Goal: Task Accomplishment & Management: Manage account settings

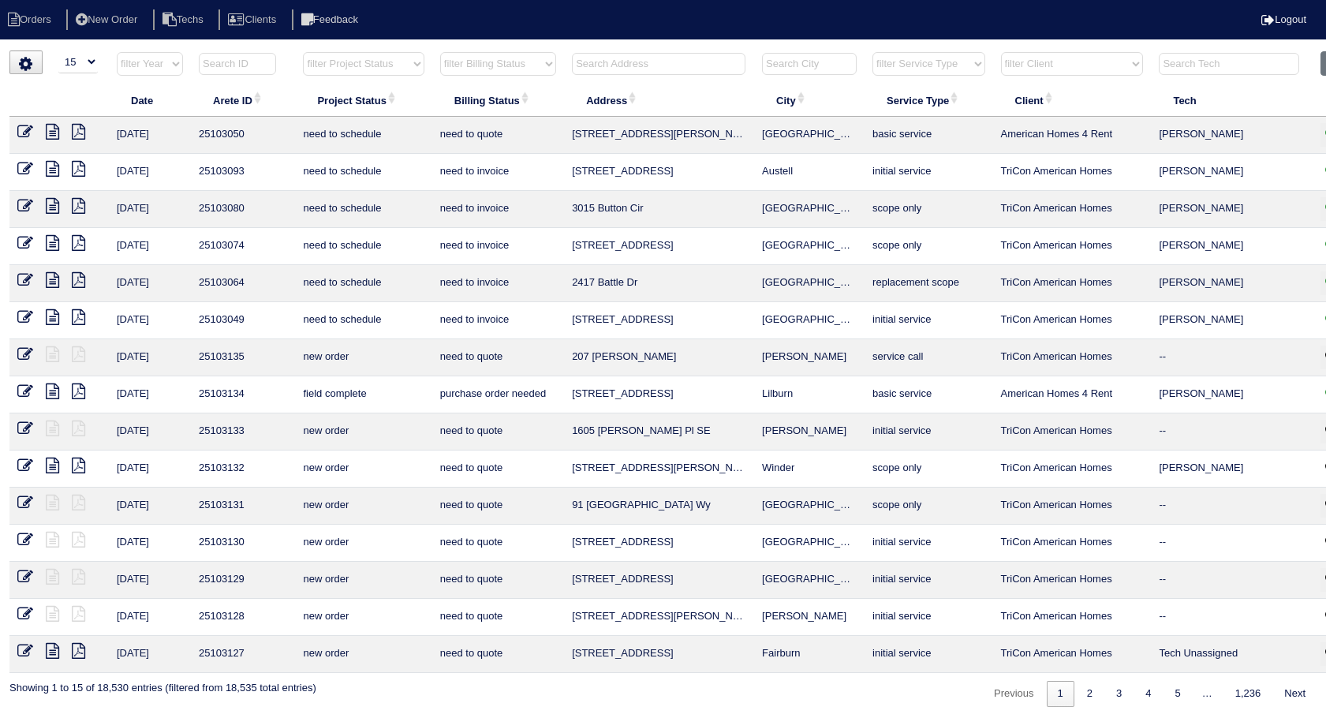
select select "15"
click at [672, 66] on input "text" at bounding box center [658, 64] width 173 height 22
click at [1324, 60] on button "Clear" at bounding box center [1340, 63] width 40 height 24
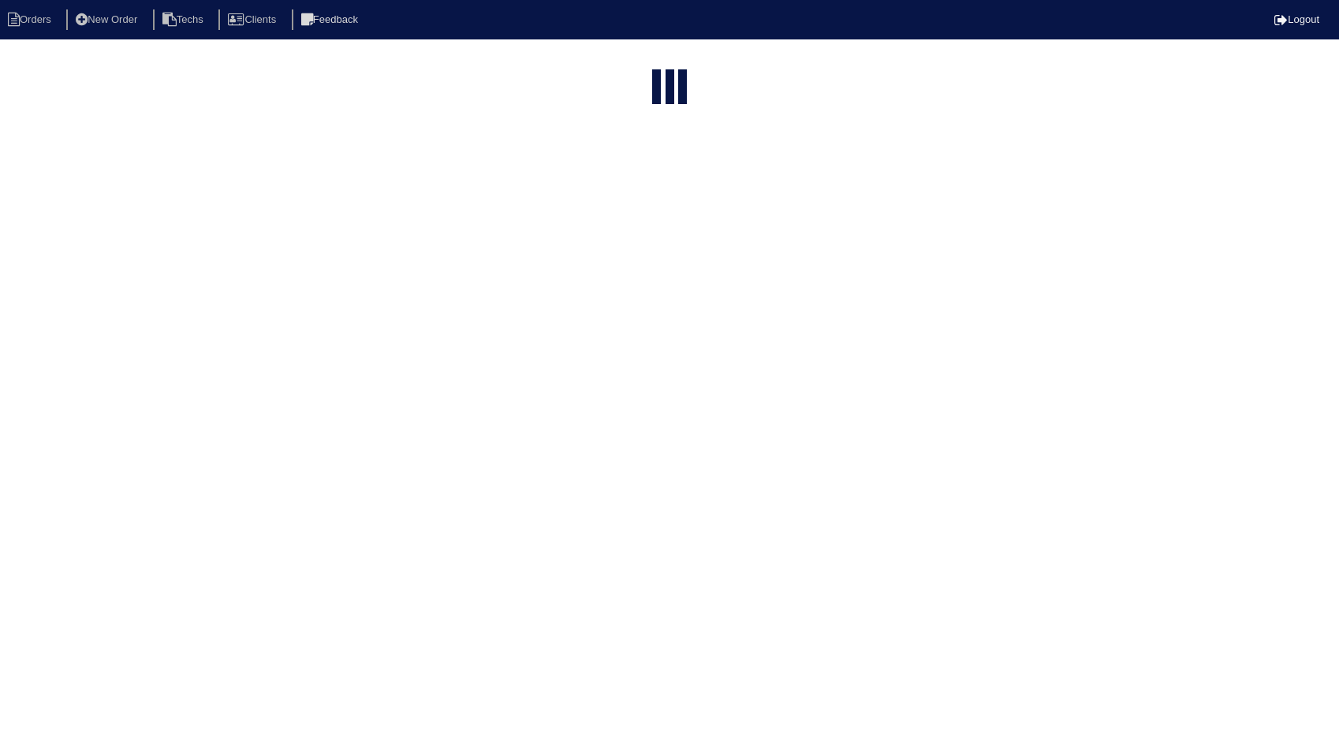
select select "15"
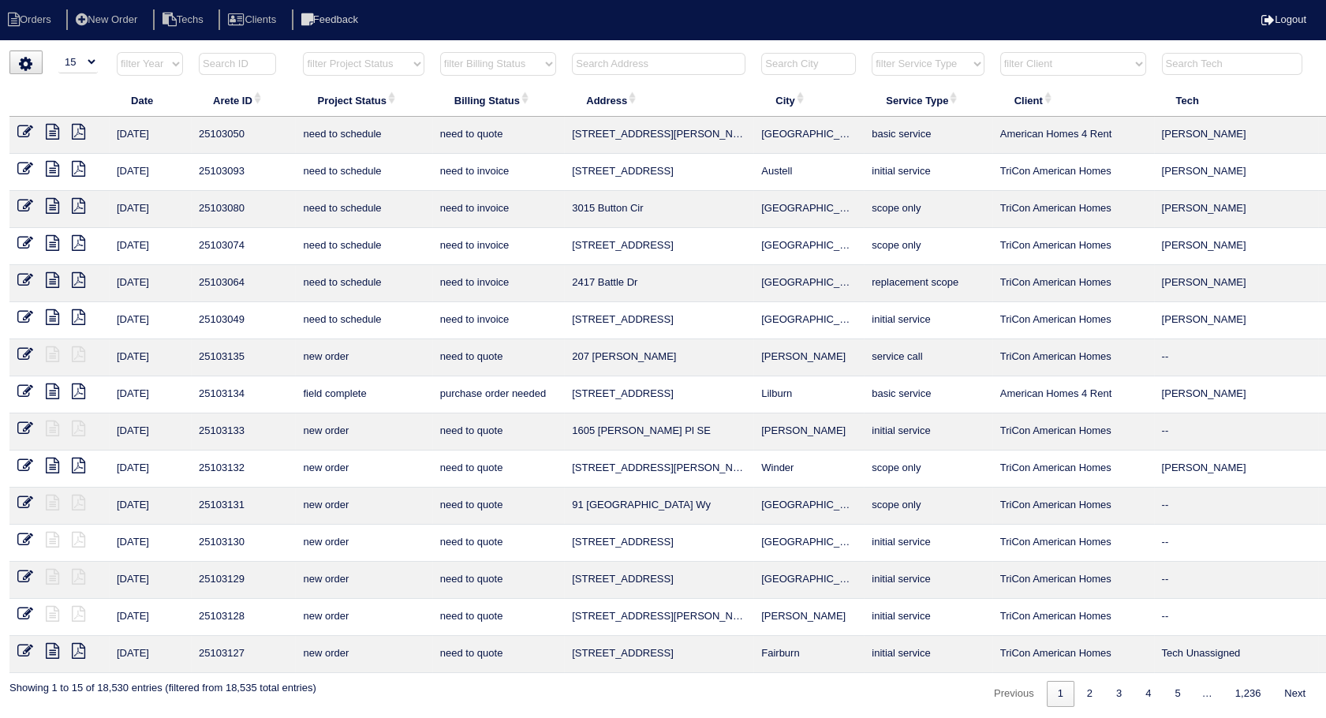
click at [500, 64] on select "filter Billing Status -- Any Billing Status -- need to quote quoted need to inv…" at bounding box center [498, 64] width 116 height 24
click at [440, 52] on select "filter Billing Status -- Any Billing Status -- need to quote quoted need to inv…" at bounding box center [498, 64] width 116 height 24
select select "need to invoice"
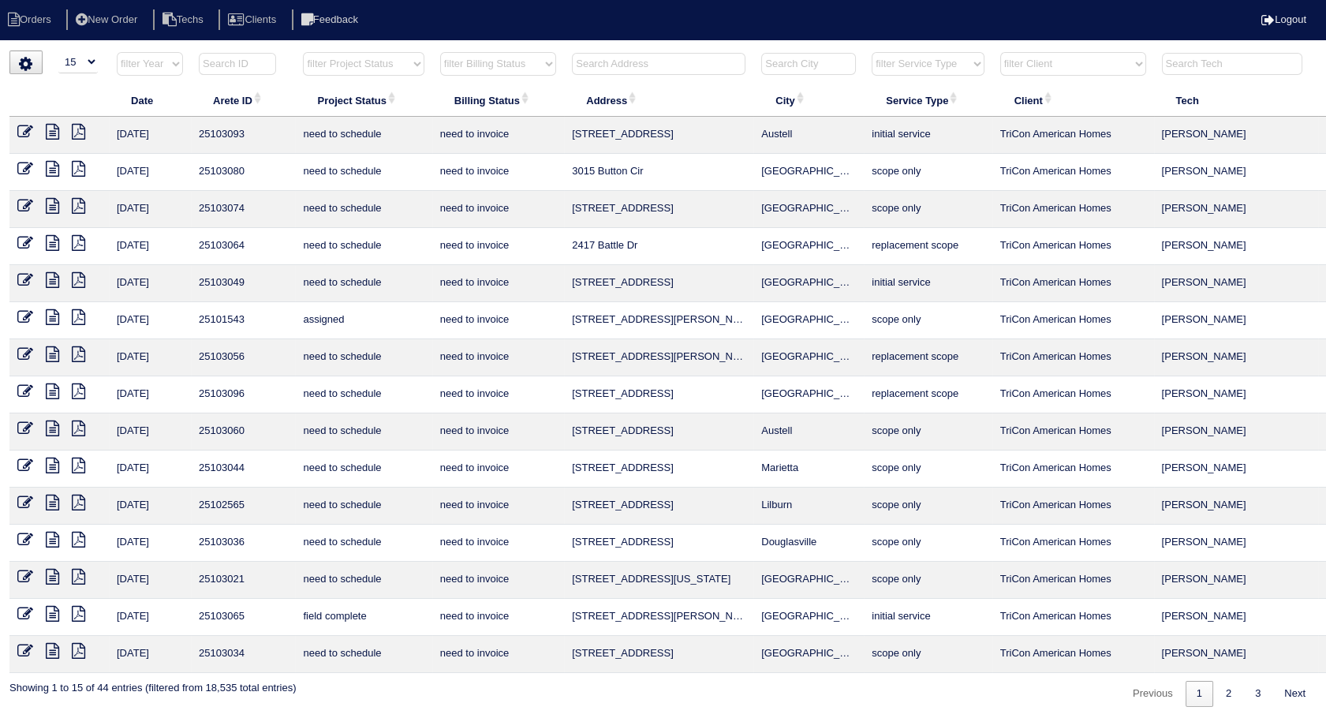
click at [30, 613] on icon at bounding box center [25, 614] width 16 height 16
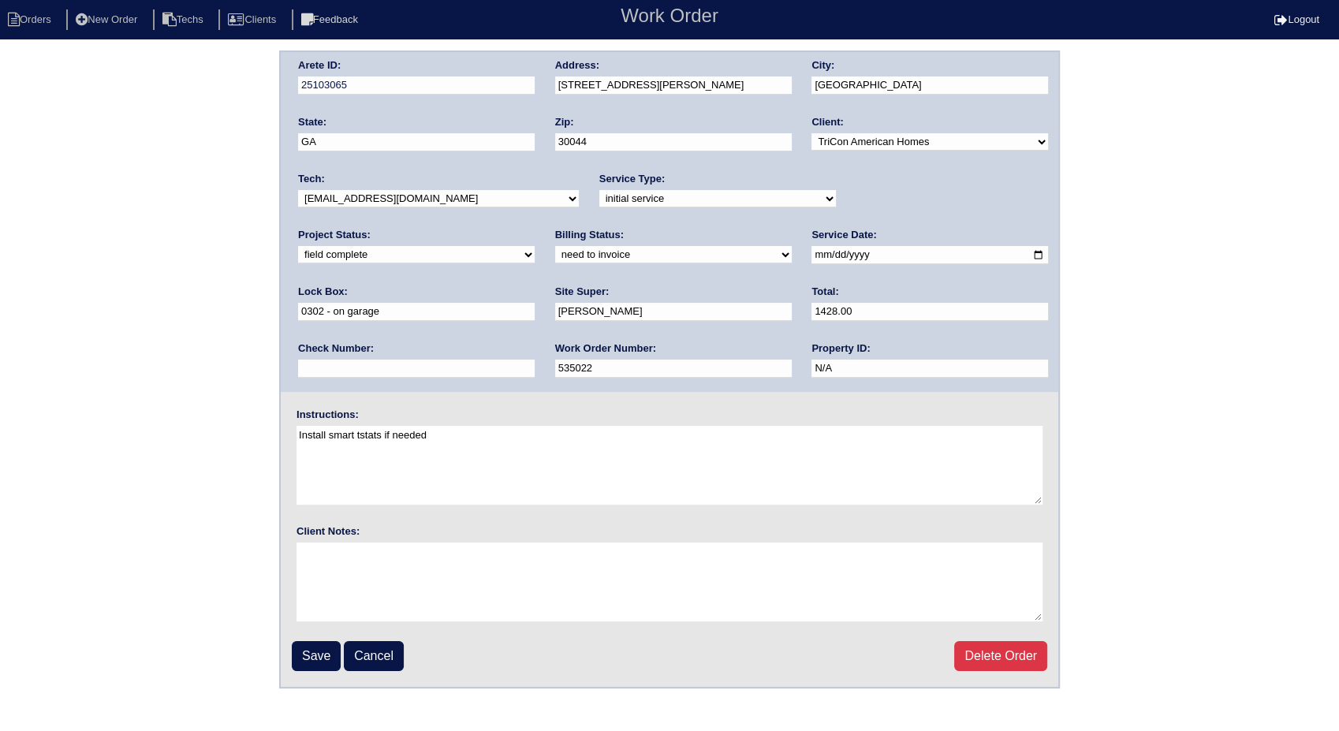
click at [555, 249] on select "need to quote quoted need to invoice invoiced paid warranty purchase order need…" at bounding box center [673, 254] width 237 height 17
select select "invoiced"
click at [555, 246] on select "need to quote quoted need to invoice invoiced paid warranty purchase order need…" at bounding box center [673, 254] width 237 height 17
click at [318, 653] on input "Save" at bounding box center [316, 656] width 49 height 30
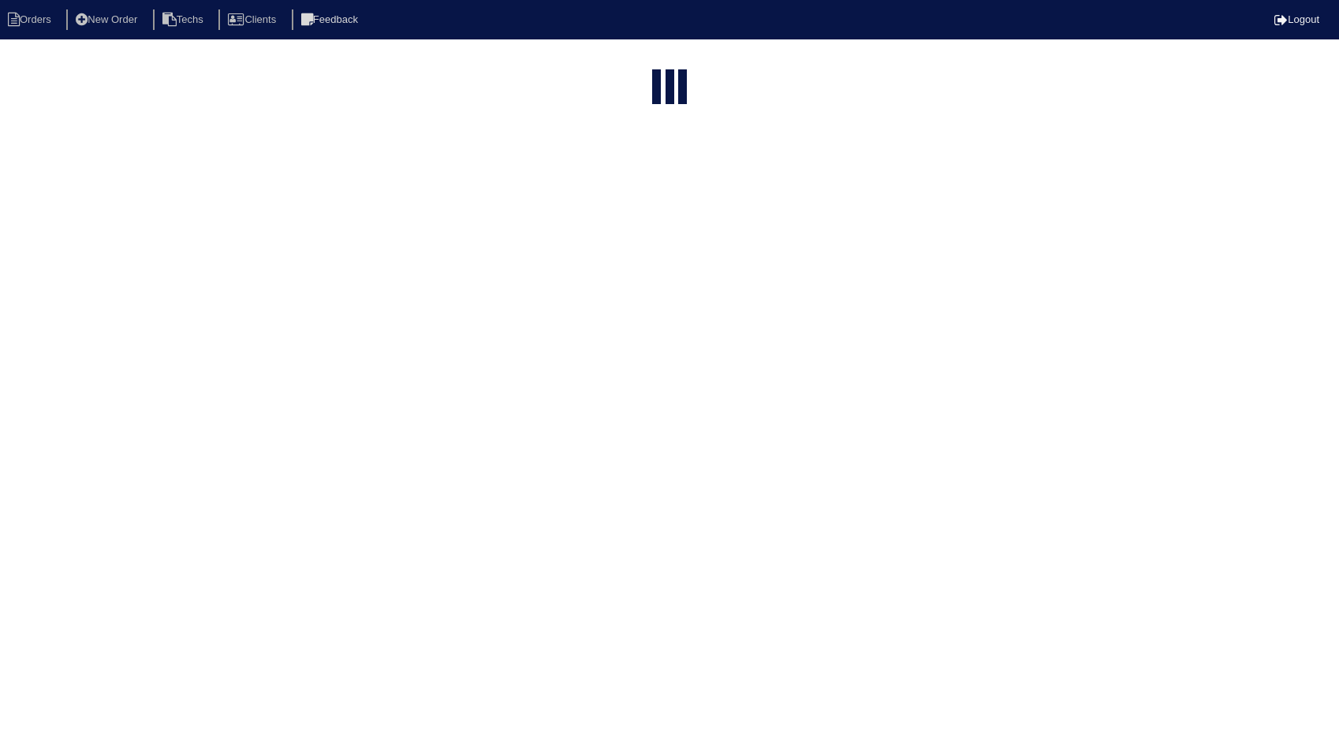
select select "15"
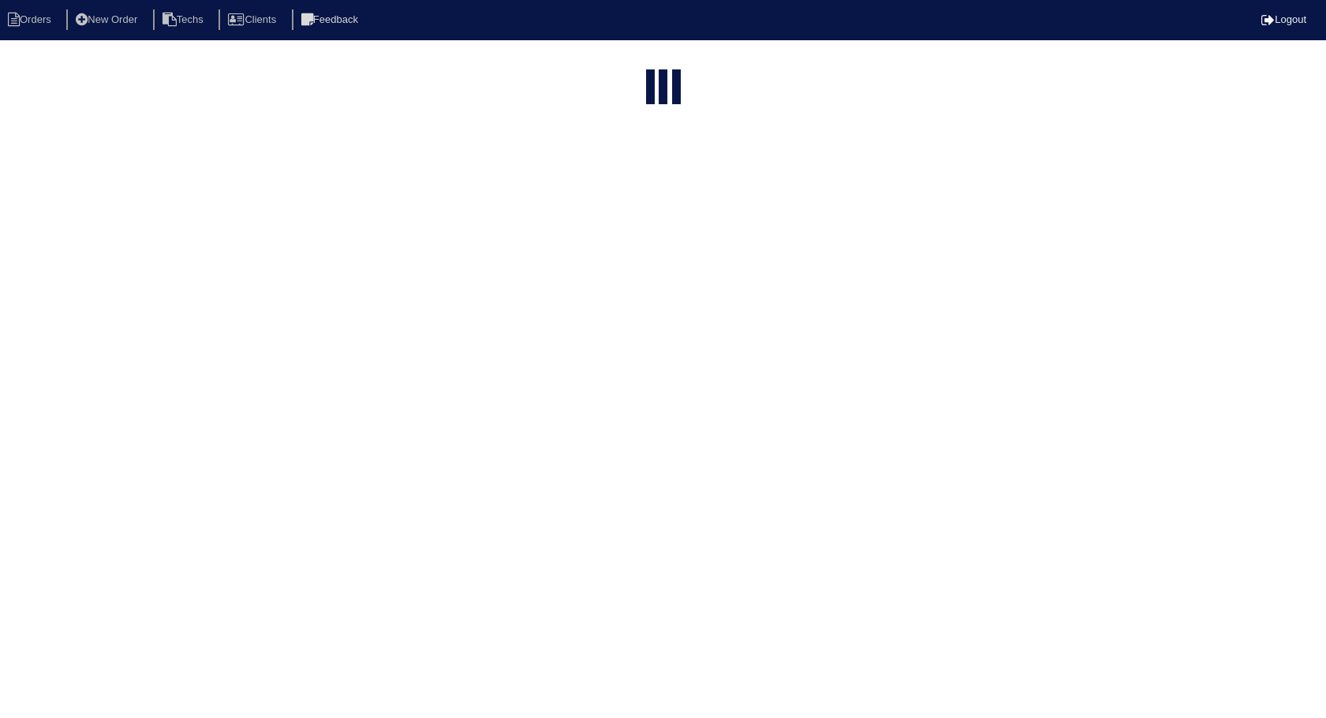
select select "need to invoice"
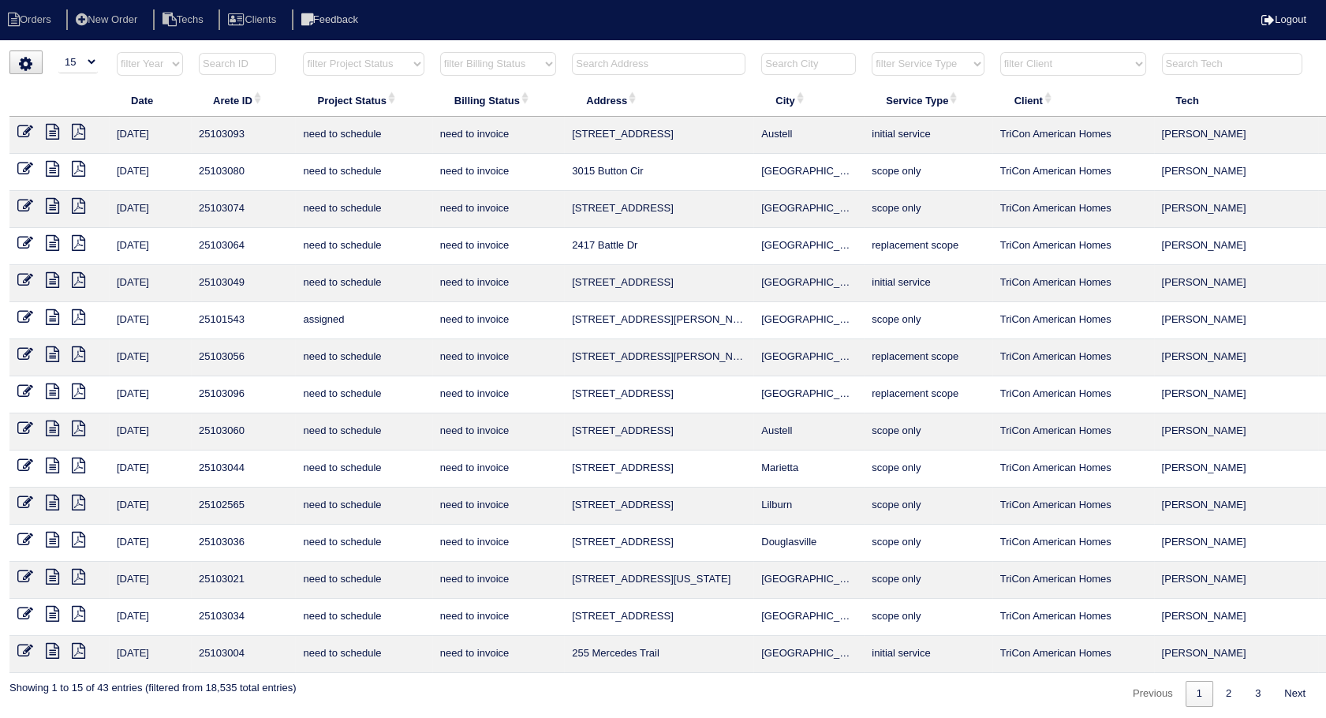
click at [639, 63] on input "text" at bounding box center [658, 64] width 173 height 22
type input "1040"
select select "need to invoice"
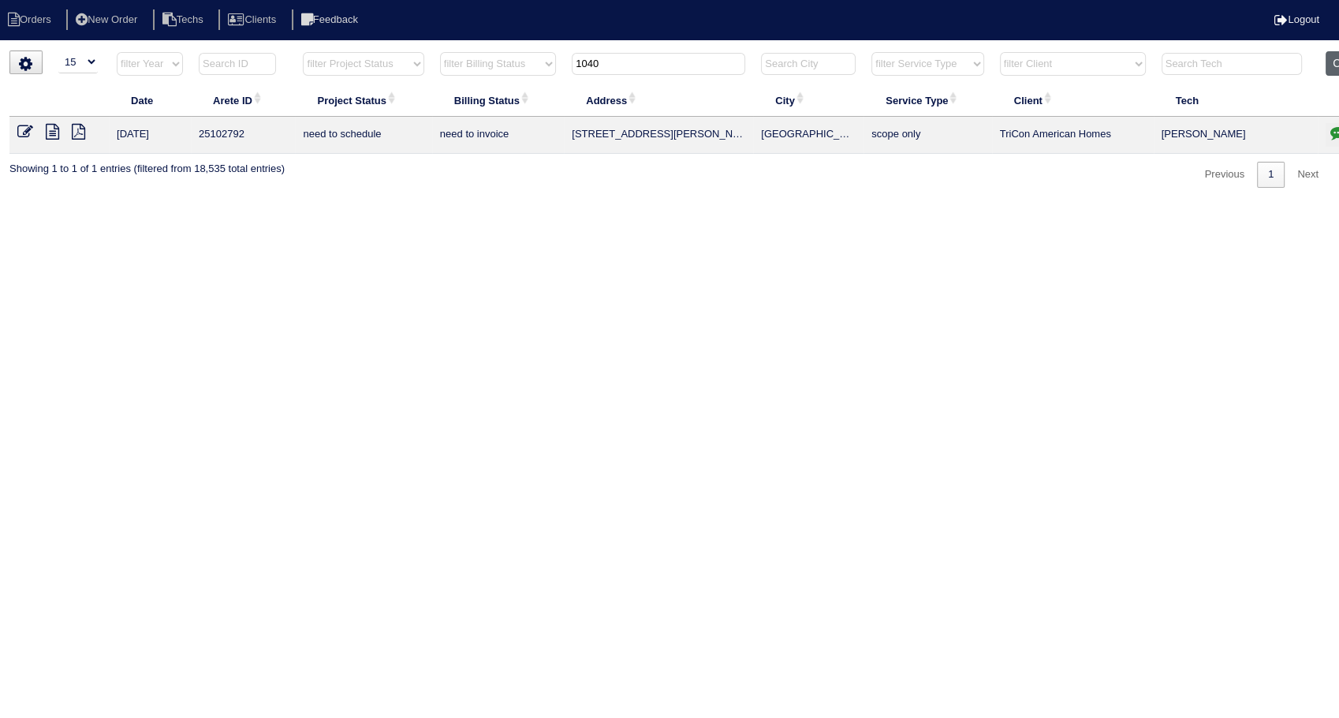
type input "1040"
click at [1335, 64] on button "Clear" at bounding box center [1346, 63] width 40 height 24
select select
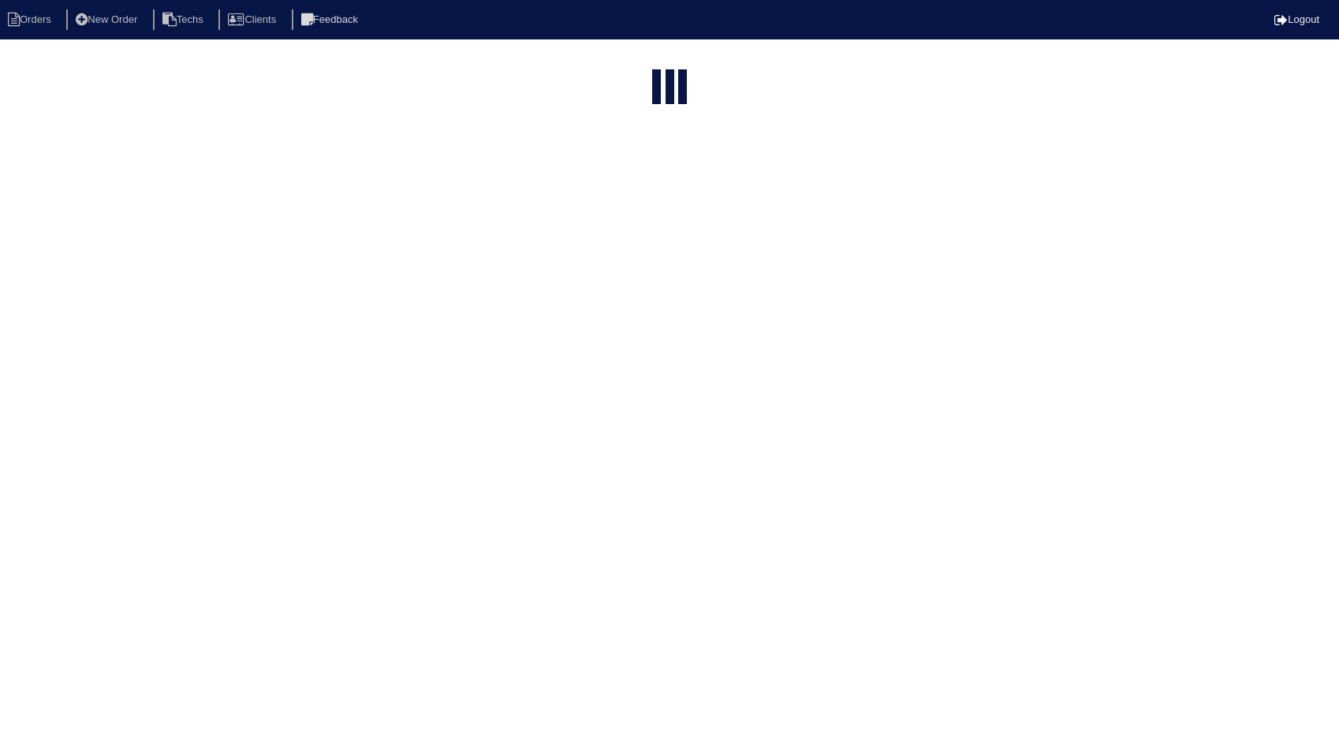
select select "15"
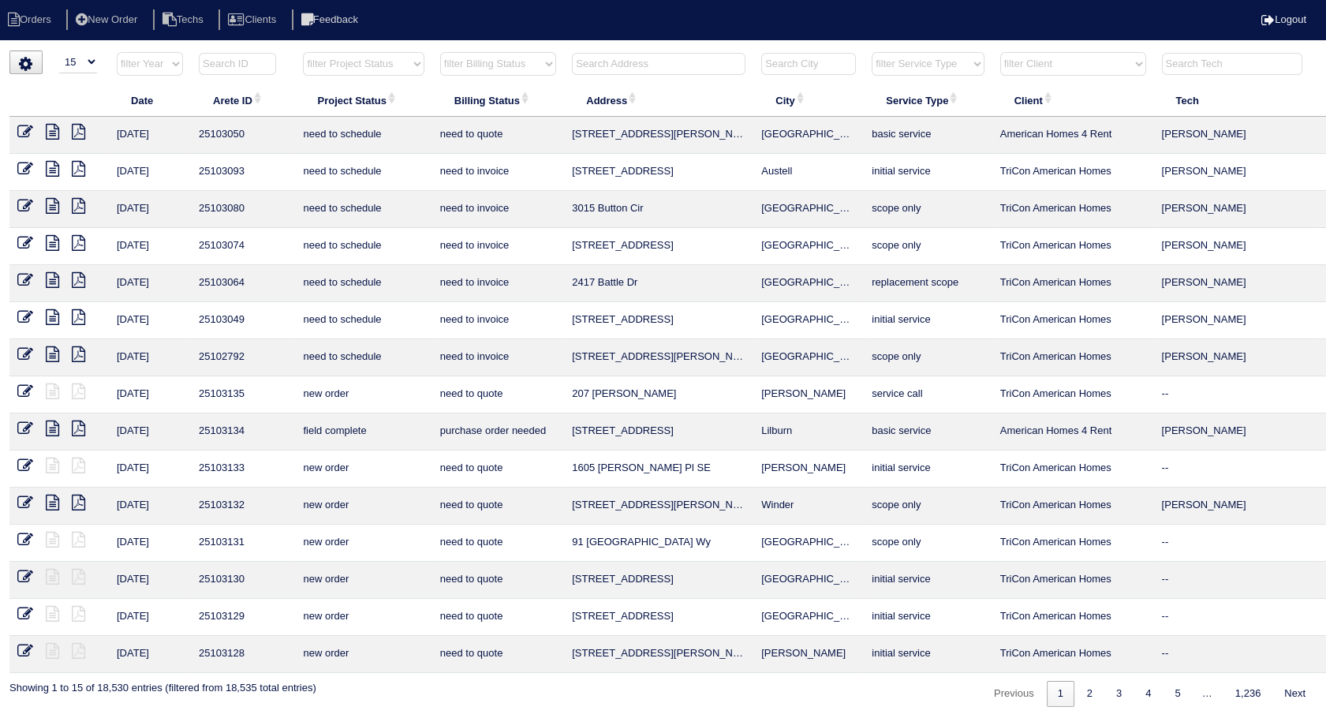
click at [542, 62] on select "filter Billing Status -- Any Billing Status -- need to quote quoted need to inv…" at bounding box center [498, 64] width 116 height 24
click at [440, 52] on select "filter Billing Status -- Any Billing Status -- need to quote quoted need to inv…" at bounding box center [498, 64] width 116 height 24
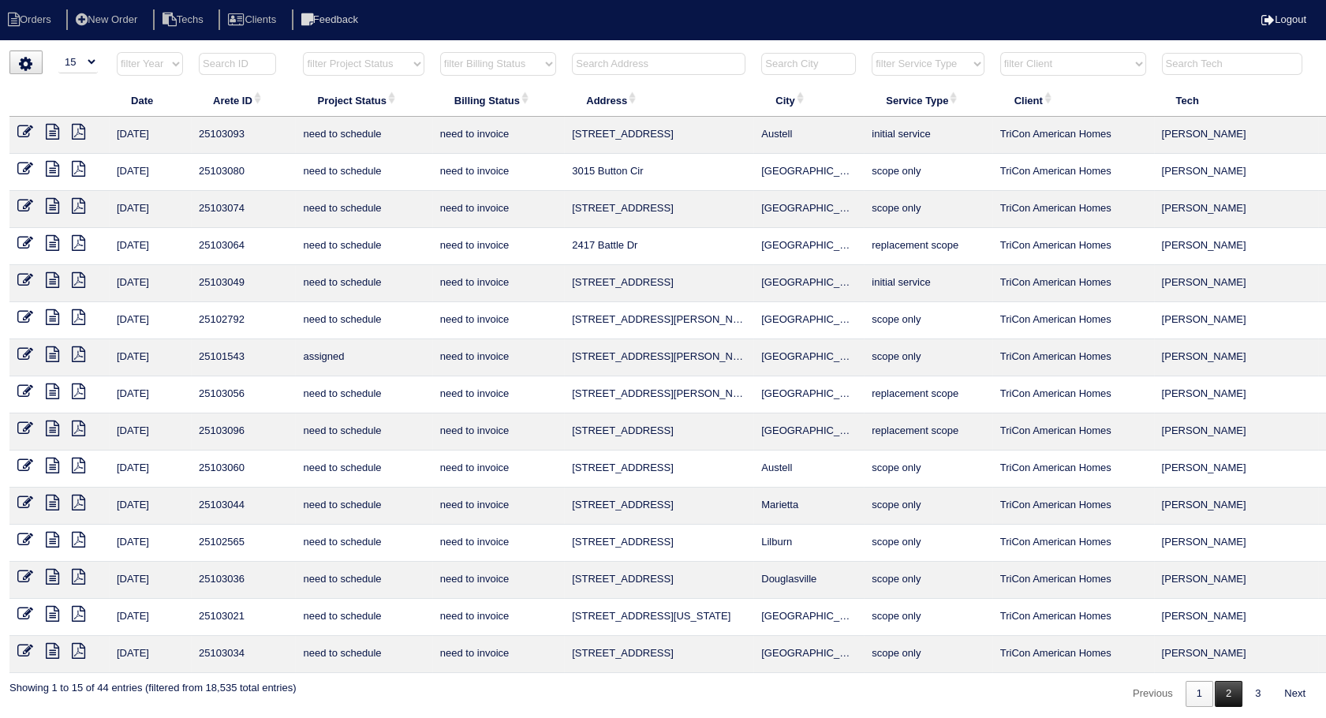
click at [1223, 693] on link "2" at bounding box center [1228, 693] width 28 height 26
select select "need to invoice"
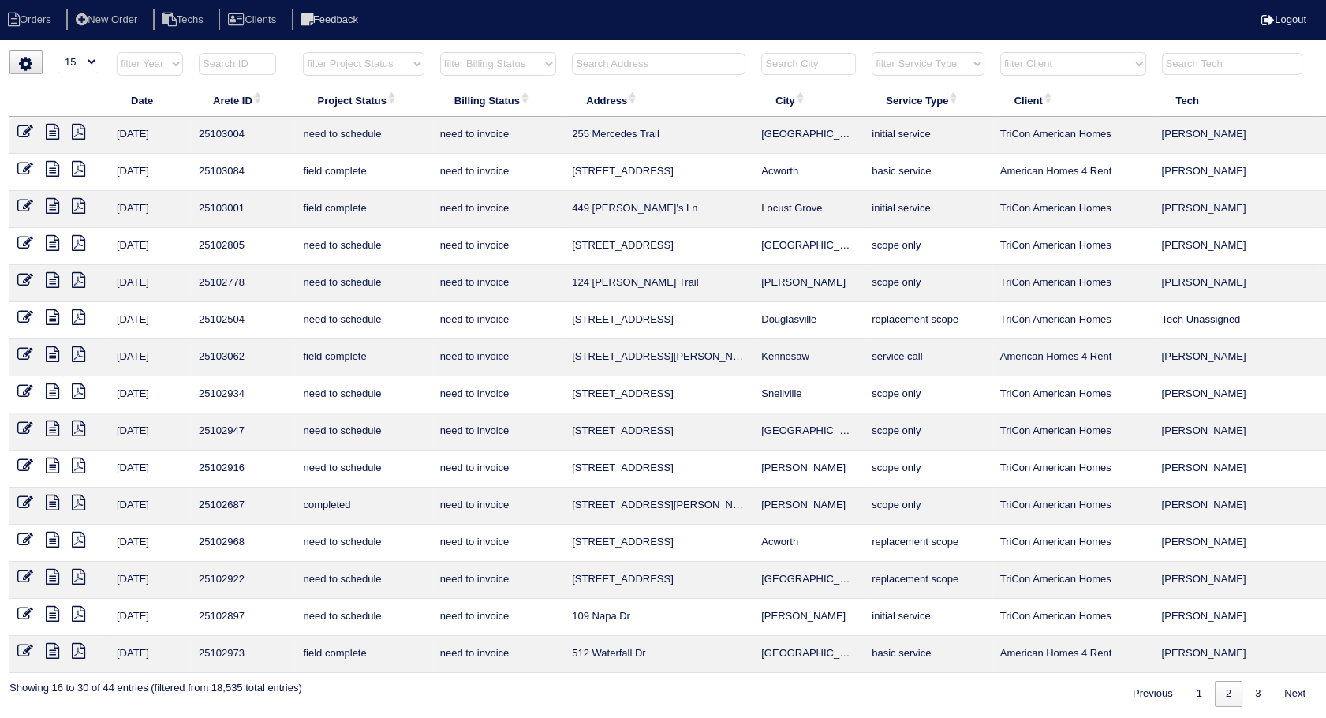
click at [55, 205] on icon at bounding box center [52, 206] width 13 height 16
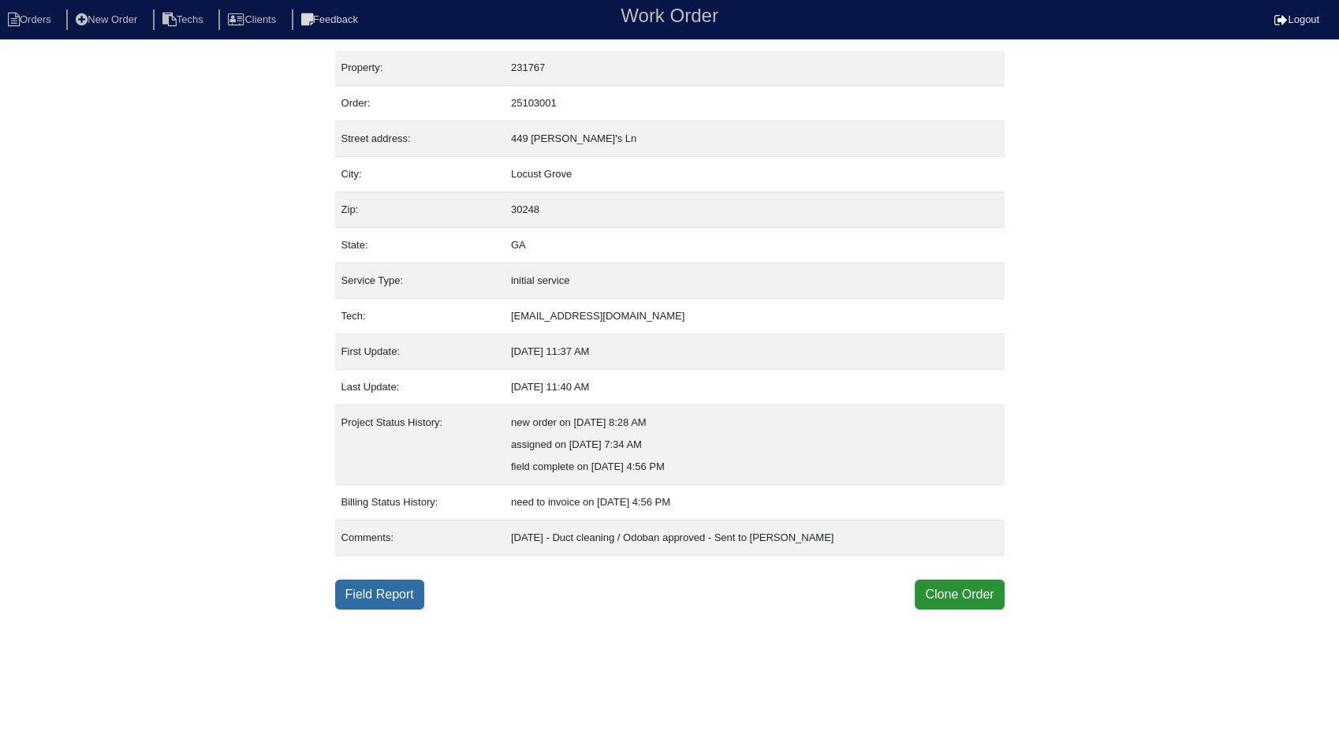
click at [356, 591] on link "Field Report" at bounding box center [379, 595] width 89 height 30
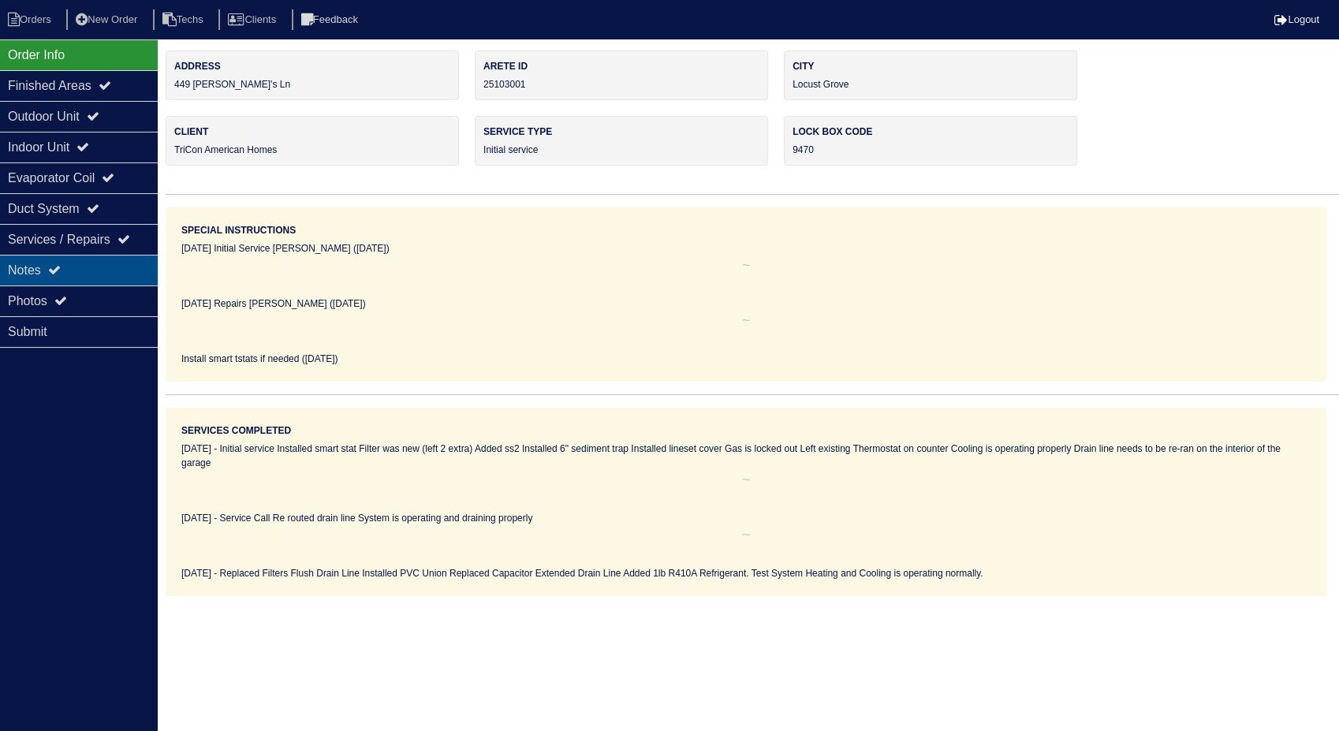
click at [72, 277] on div "Notes" at bounding box center [79, 270] width 158 height 31
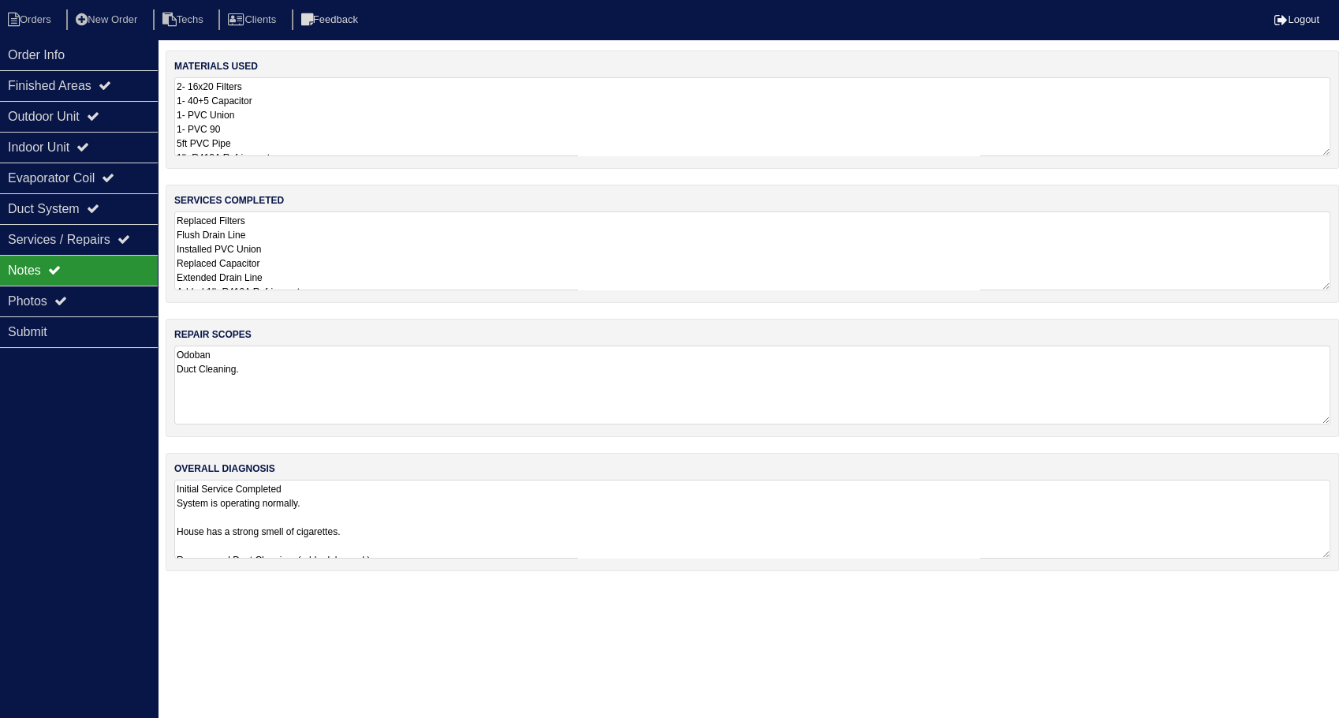
drag, startPoint x: 197, startPoint y: 120, endPoint x: 276, endPoint y: 133, distance: 80.0
click at [202, 121] on textarea "2- 16x20 Filters 1- 40+5 Capacitor 1- PVC Union 1- PVC 90 5ft PVC Pipe 1lb R410…" at bounding box center [752, 116] width 1156 height 79
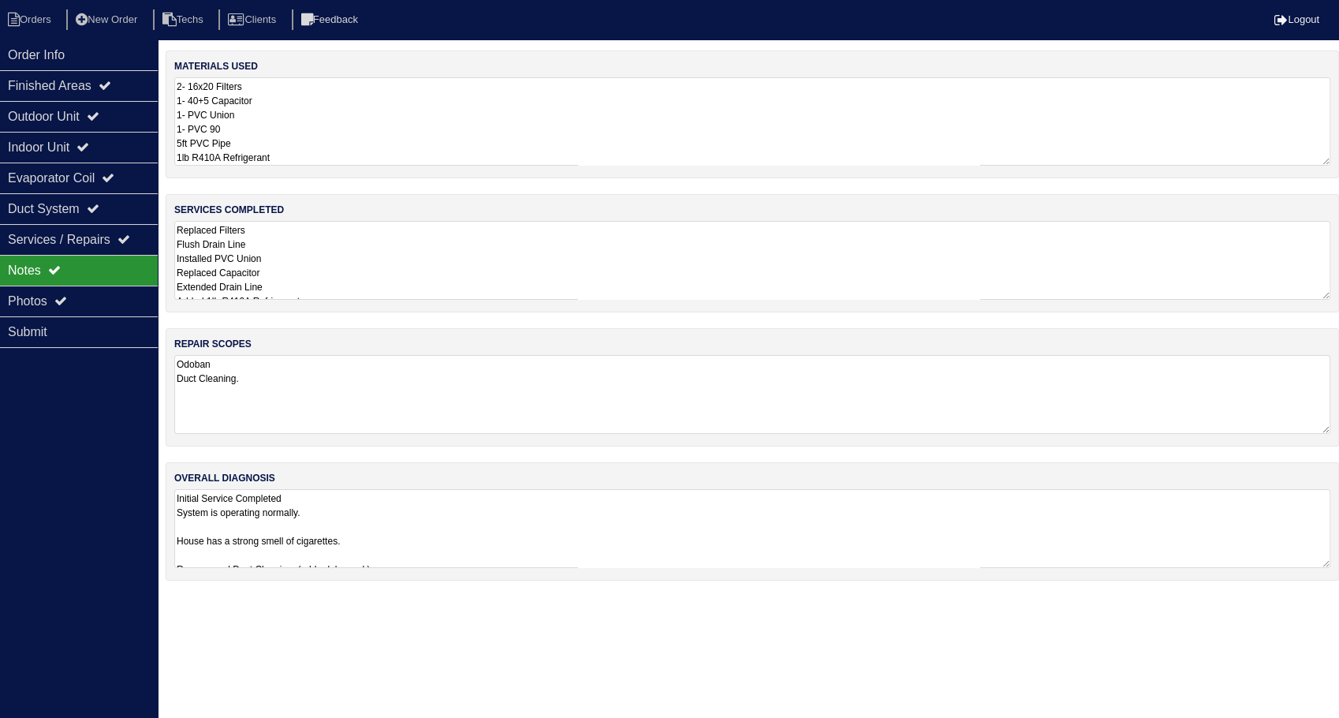
click at [276, 133] on textarea "2- 16x20 Filters 1- 40+5 Capacitor 1- PVC Union 1- PVC 90 5ft PVC Pipe 1lb R410…" at bounding box center [752, 121] width 1156 height 88
click at [313, 268] on textarea "Replaced Filters Flush Drain Line Installed PVC Union Replaced Capacitor Extend…" at bounding box center [752, 260] width 1156 height 79
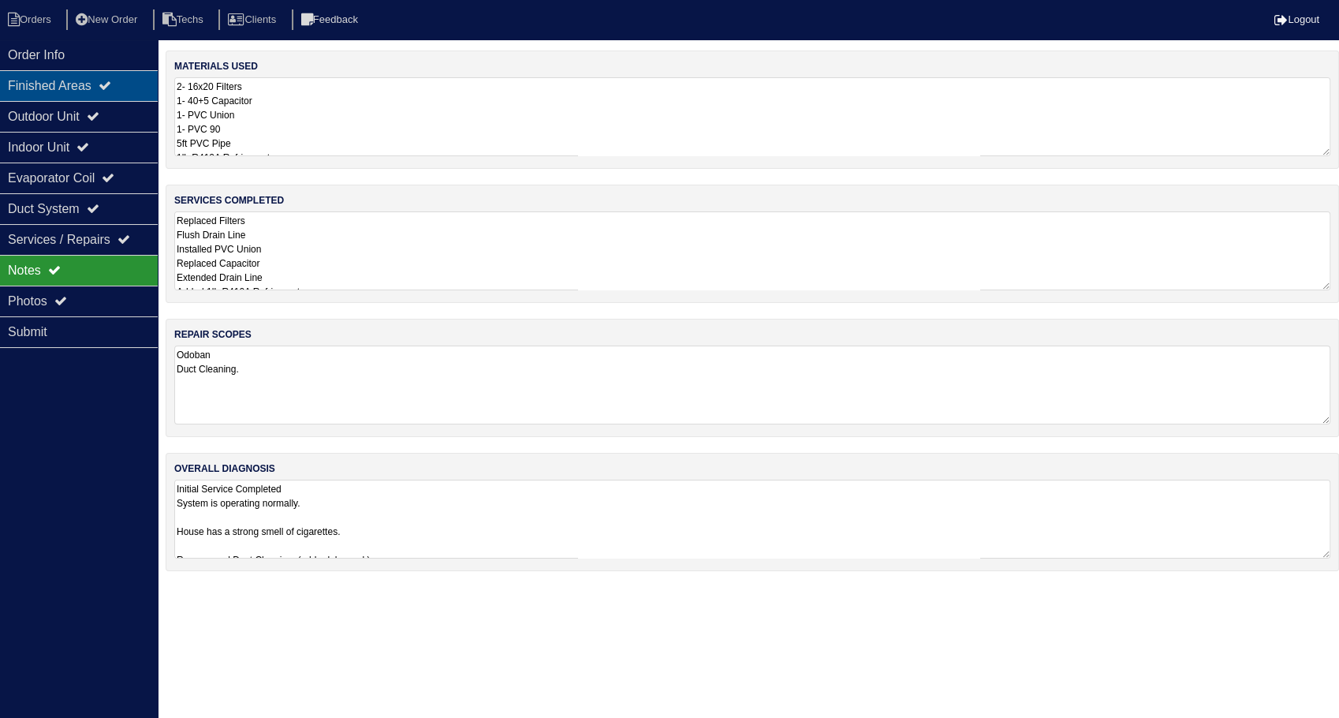
drag, startPoint x: 88, startPoint y: 66, endPoint x: 115, endPoint y: 88, distance: 34.7
click at [115, 88] on div "Order Info Finished Areas Outdoor Unit Indoor Unit Evaporator Coil Duct System …" at bounding box center [79, 398] width 158 height 718
drag, startPoint x: 115, startPoint y: 88, endPoint x: 45, endPoint y: 20, distance: 98.1
click at [45, 20] on li "Orders" at bounding box center [32, 19] width 64 height 21
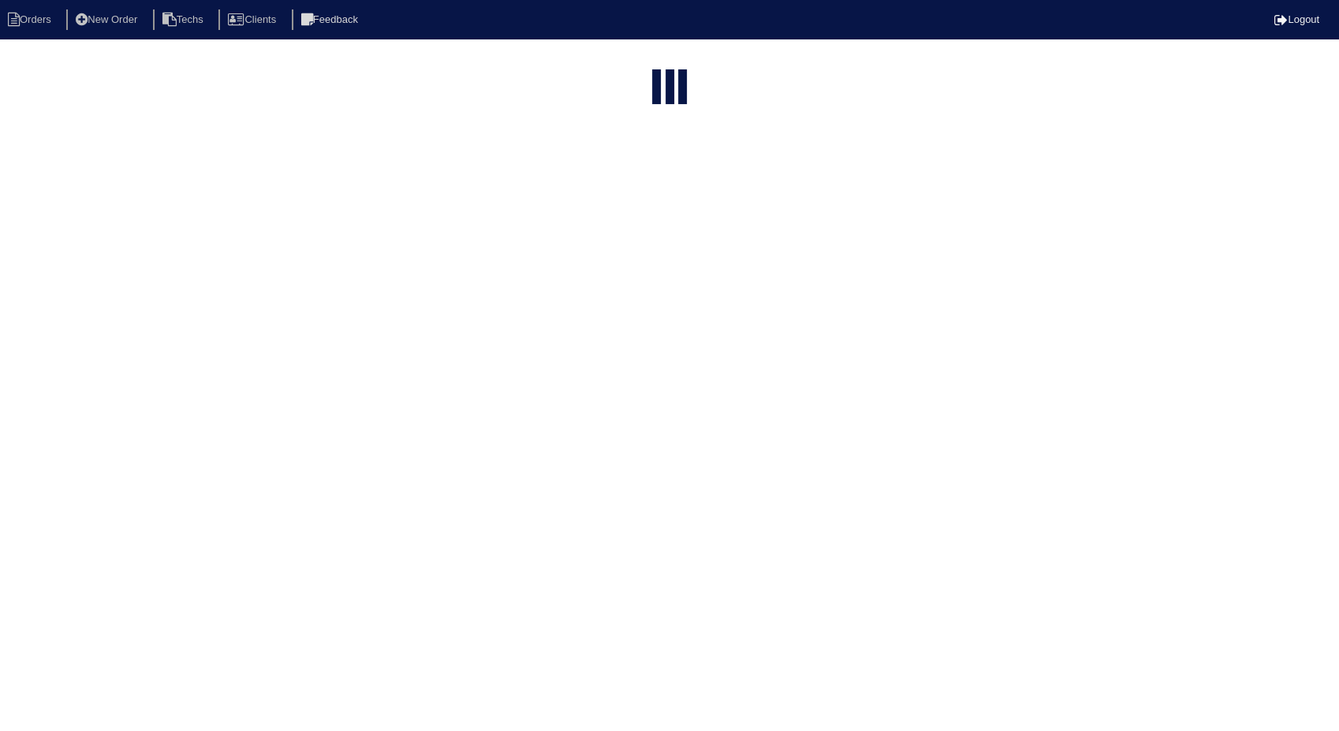
select select "15"
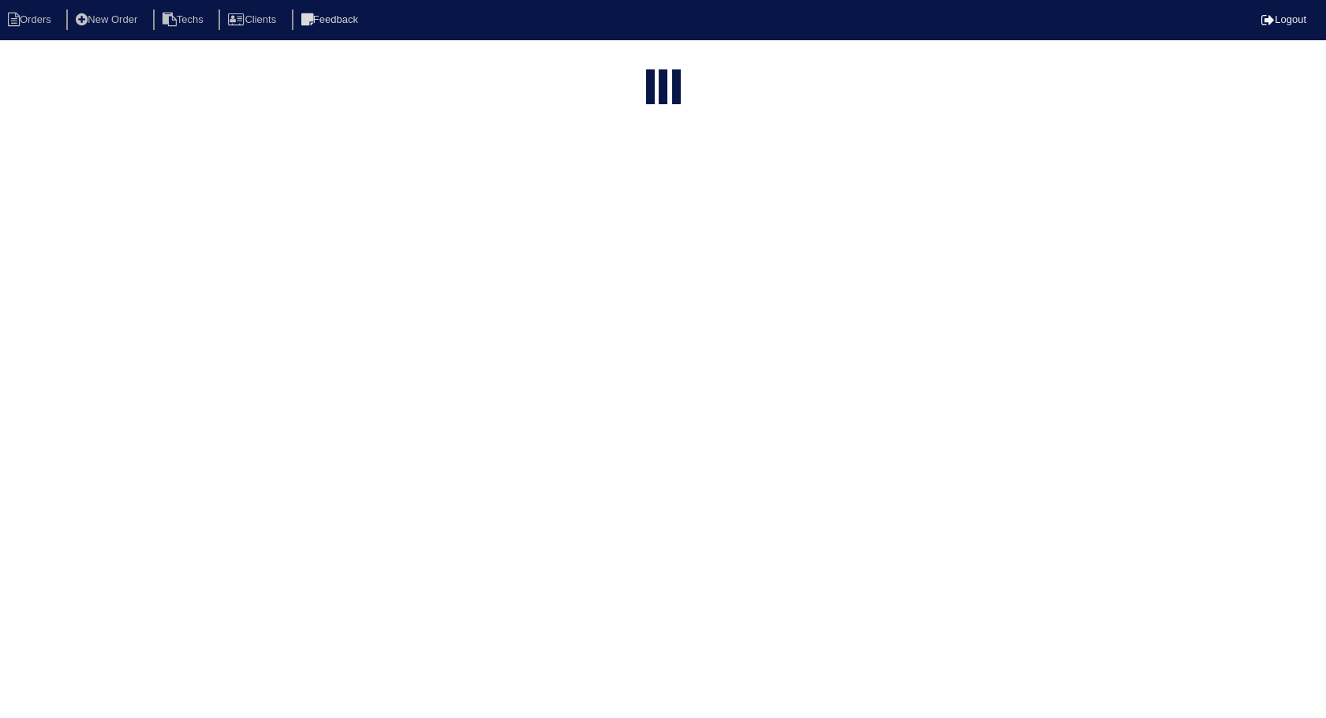
select select "need to invoice"
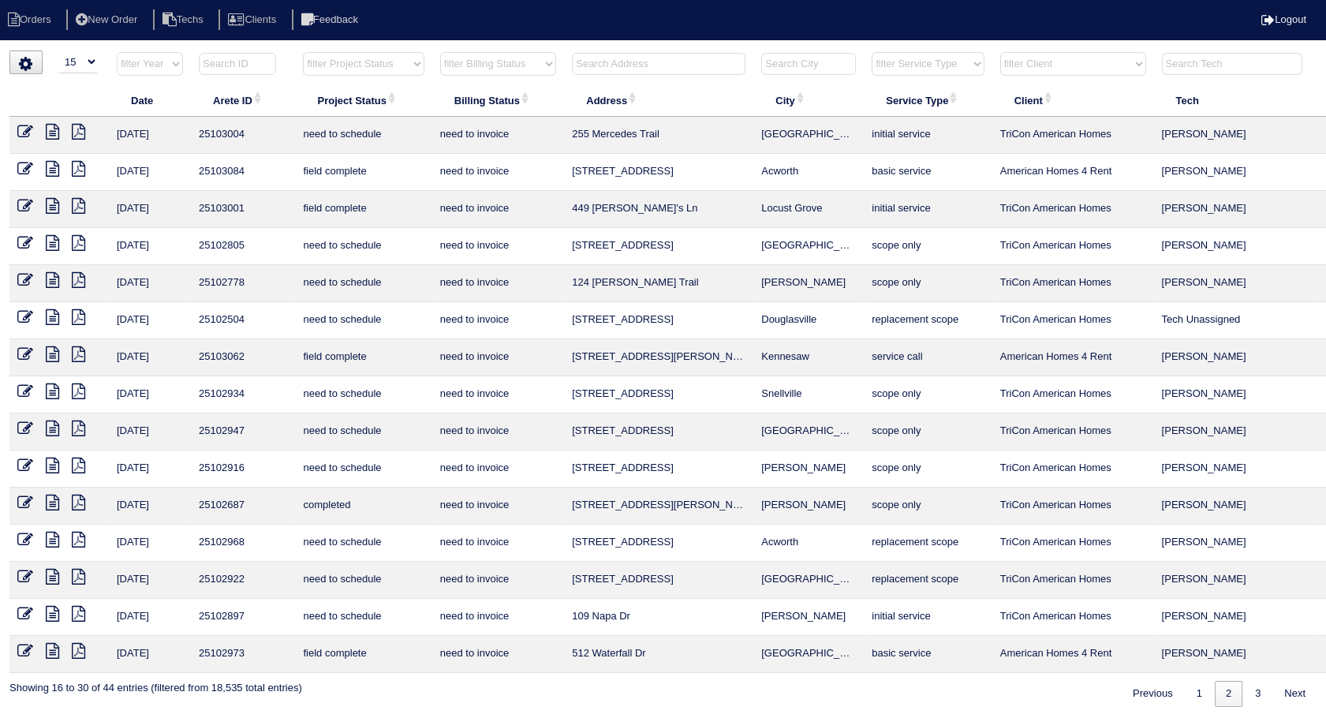
click at [29, 201] on icon at bounding box center [25, 206] width 16 height 16
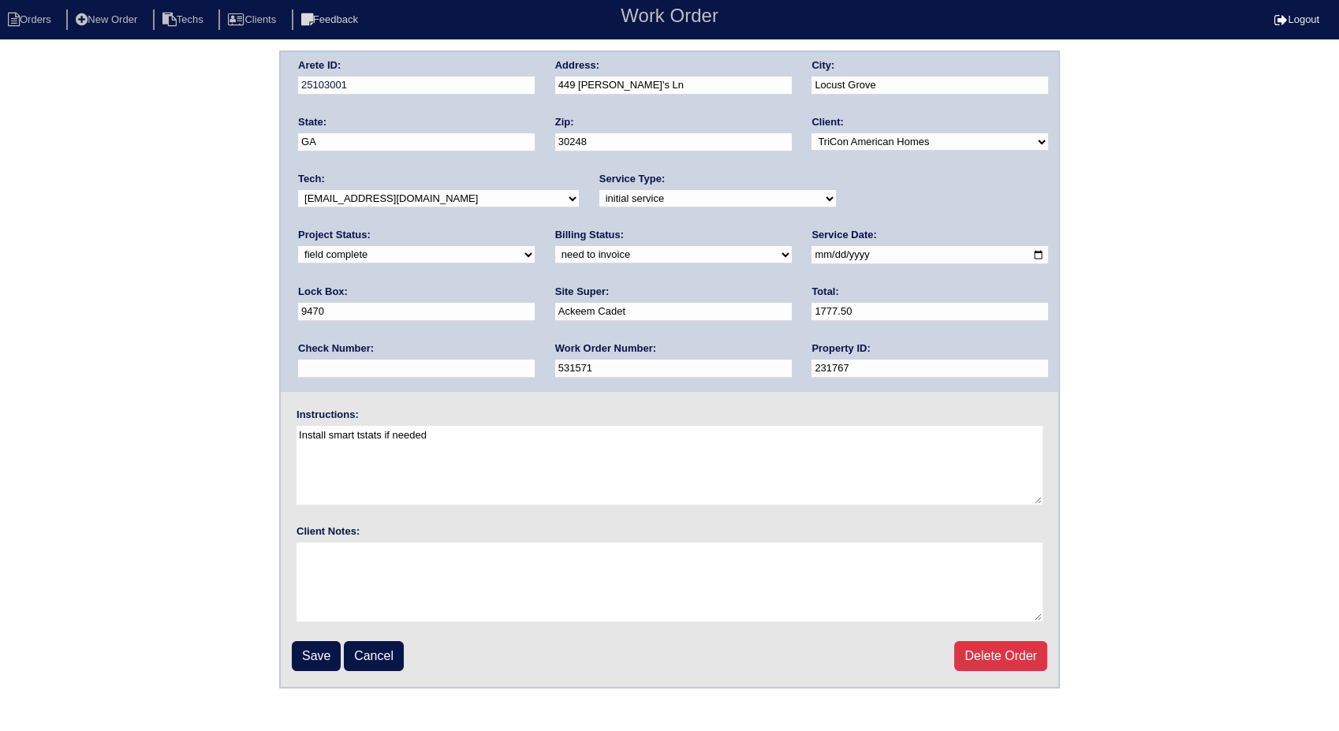
click at [555, 257] on select "need to quote quoted need to invoice invoiced paid warranty purchase order need…" at bounding box center [673, 254] width 237 height 17
select select "invoiced"
click at [555, 246] on select "need to quote quoted need to invoice invoiced paid warranty purchase order need…" at bounding box center [673, 254] width 237 height 17
click at [316, 658] on input "Save" at bounding box center [316, 656] width 49 height 30
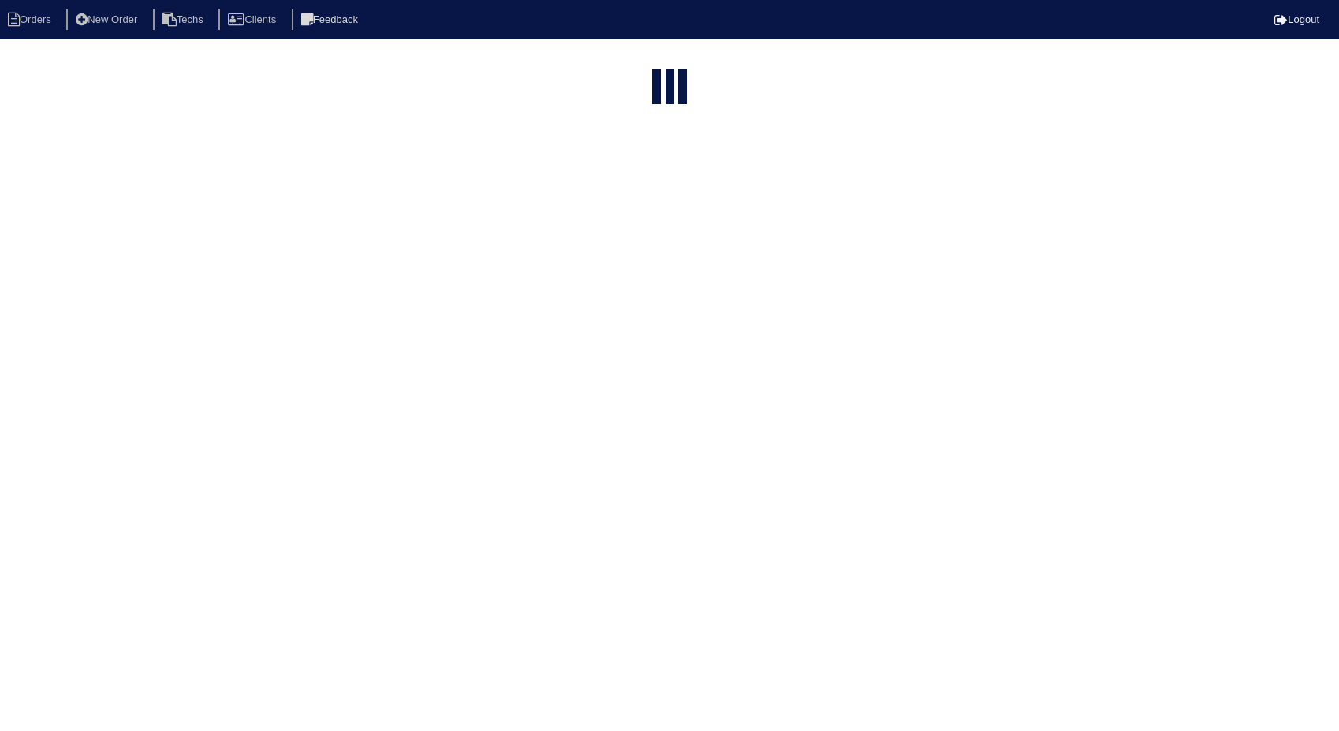
select select "15"
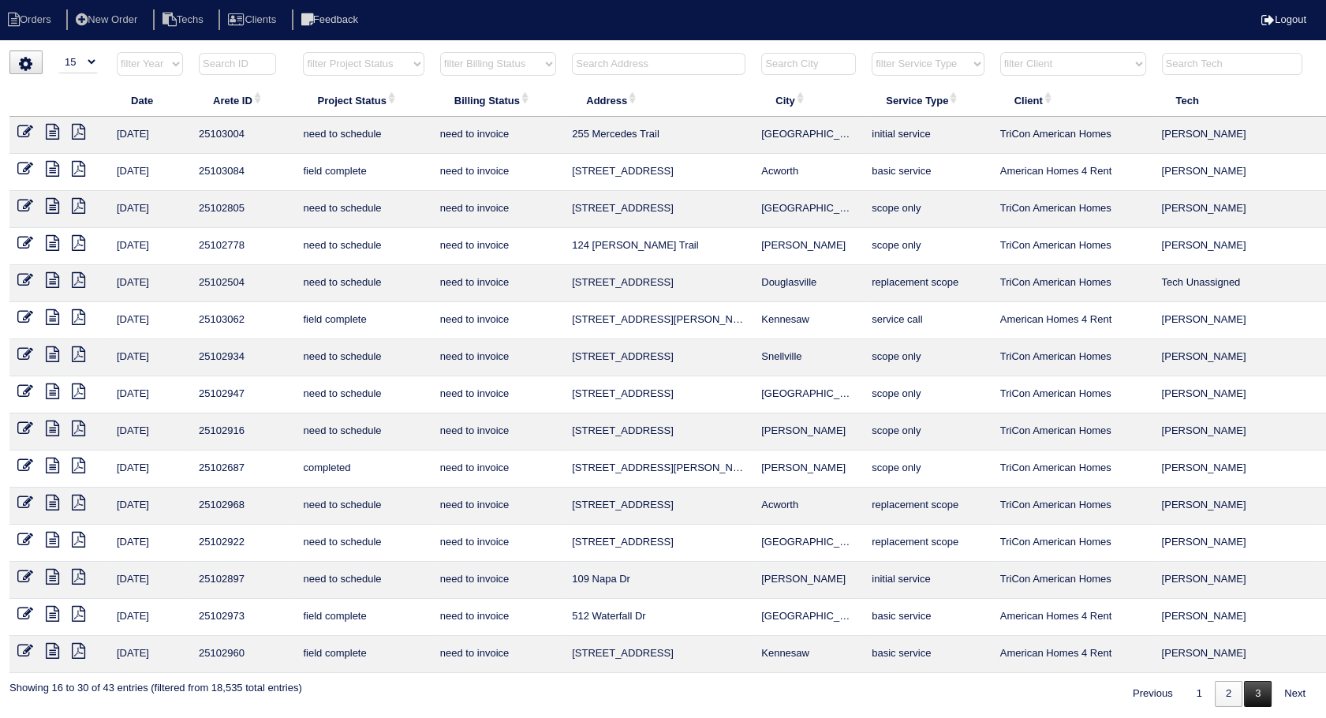
click at [1264, 692] on link "3" at bounding box center [1258, 693] width 28 height 26
select select "need to invoice"
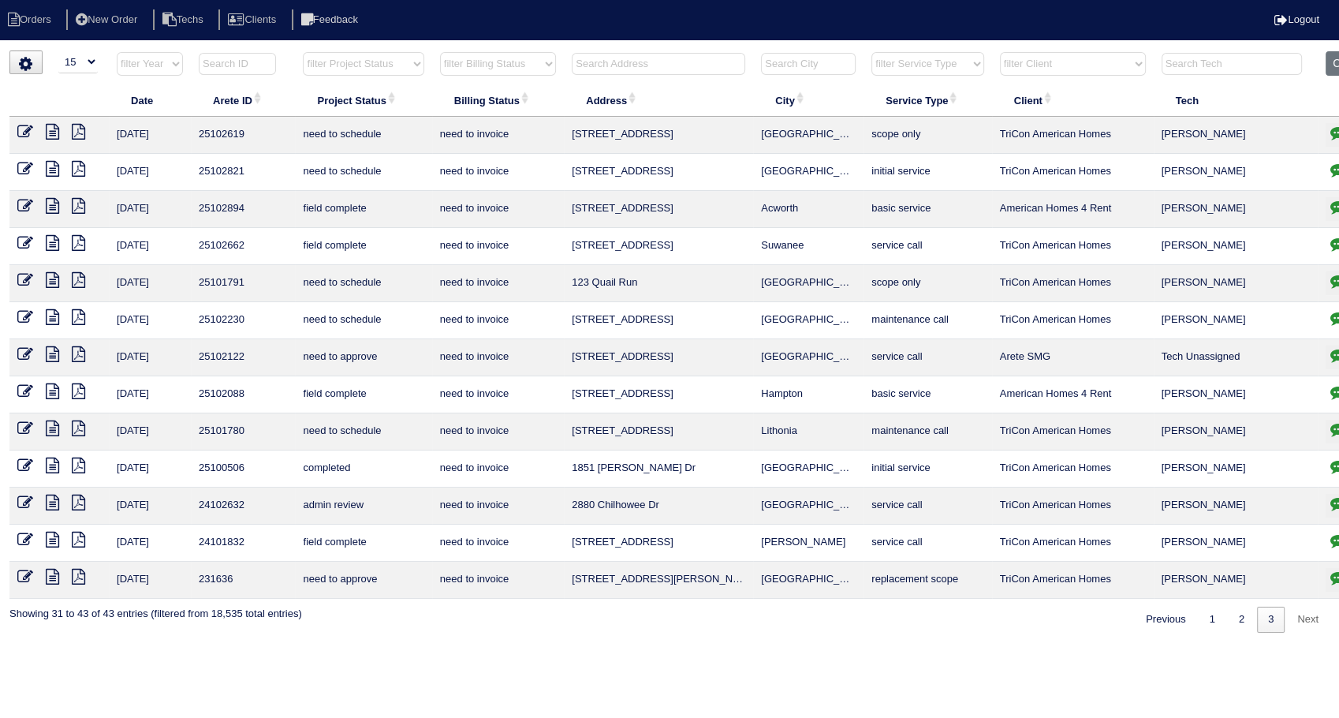
click at [609, 58] on input "text" at bounding box center [658, 64] width 173 height 22
type input "38"
select select "need to invoice"
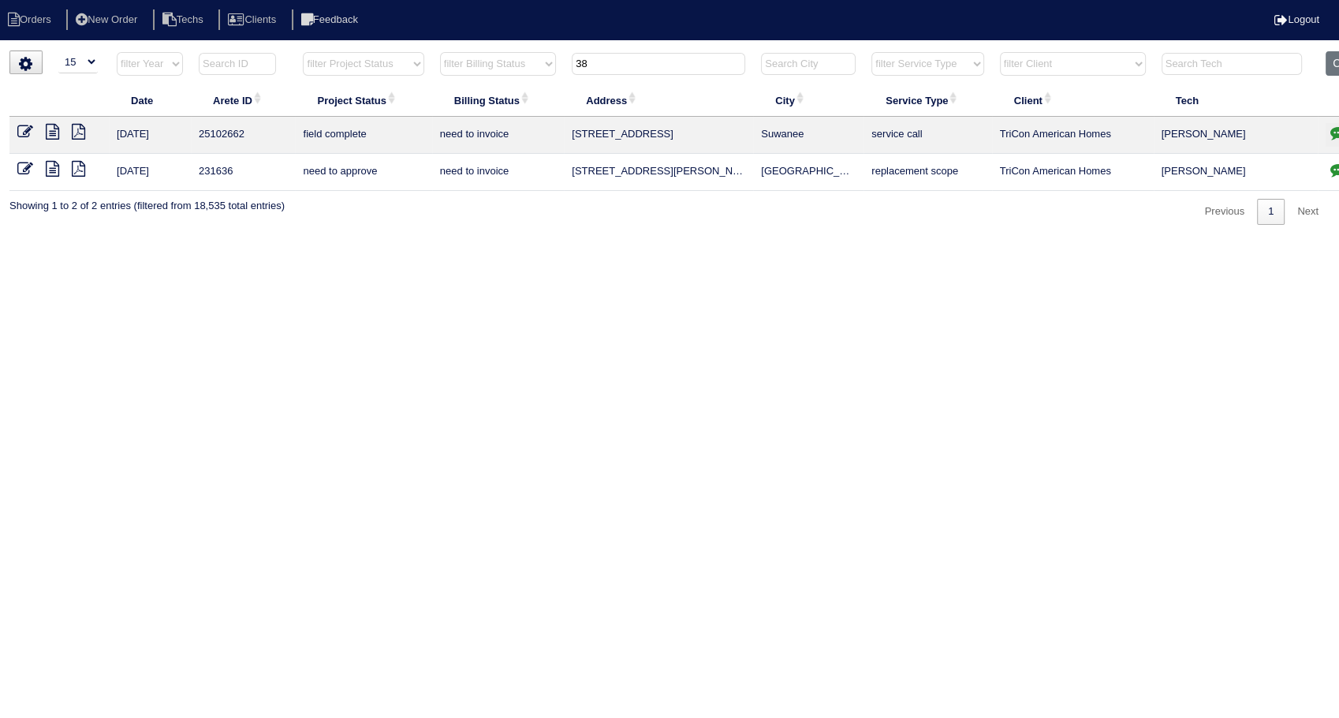
type input "38"
click at [21, 129] on icon at bounding box center [25, 132] width 16 height 16
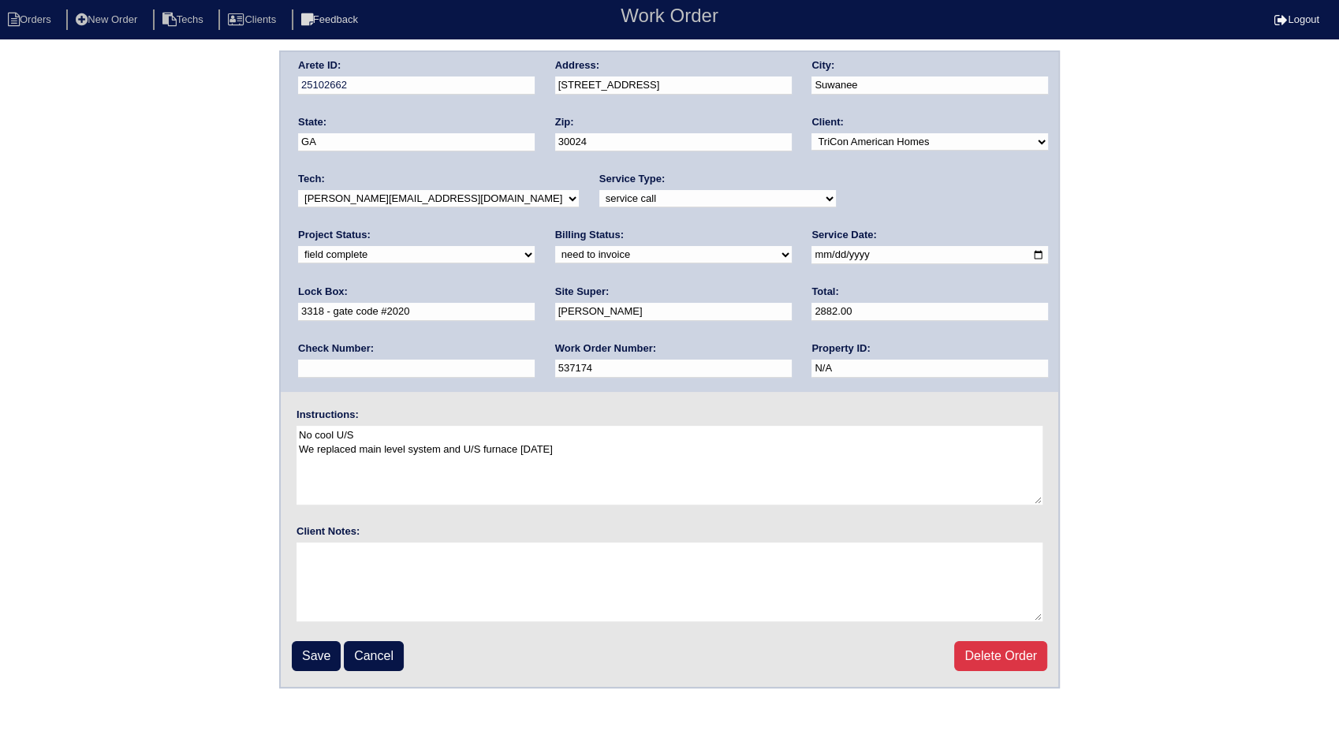
drag, startPoint x: 345, startPoint y: 258, endPoint x: 343, endPoint y: 266, distance: 8.0
click at [555, 258] on select "need to quote quoted need to invoice invoiced paid warranty purchase order need…" at bounding box center [673, 254] width 237 height 17
select select "invoiced"
click at [555, 246] on select "need to quote quoted need to invoice invoiced paid warranty purchase order need…" at bounding box center [673, 254] width 237 height 17
click at [312, 646] on input "Save" at bounding box center [316, 656] width 49 height 30
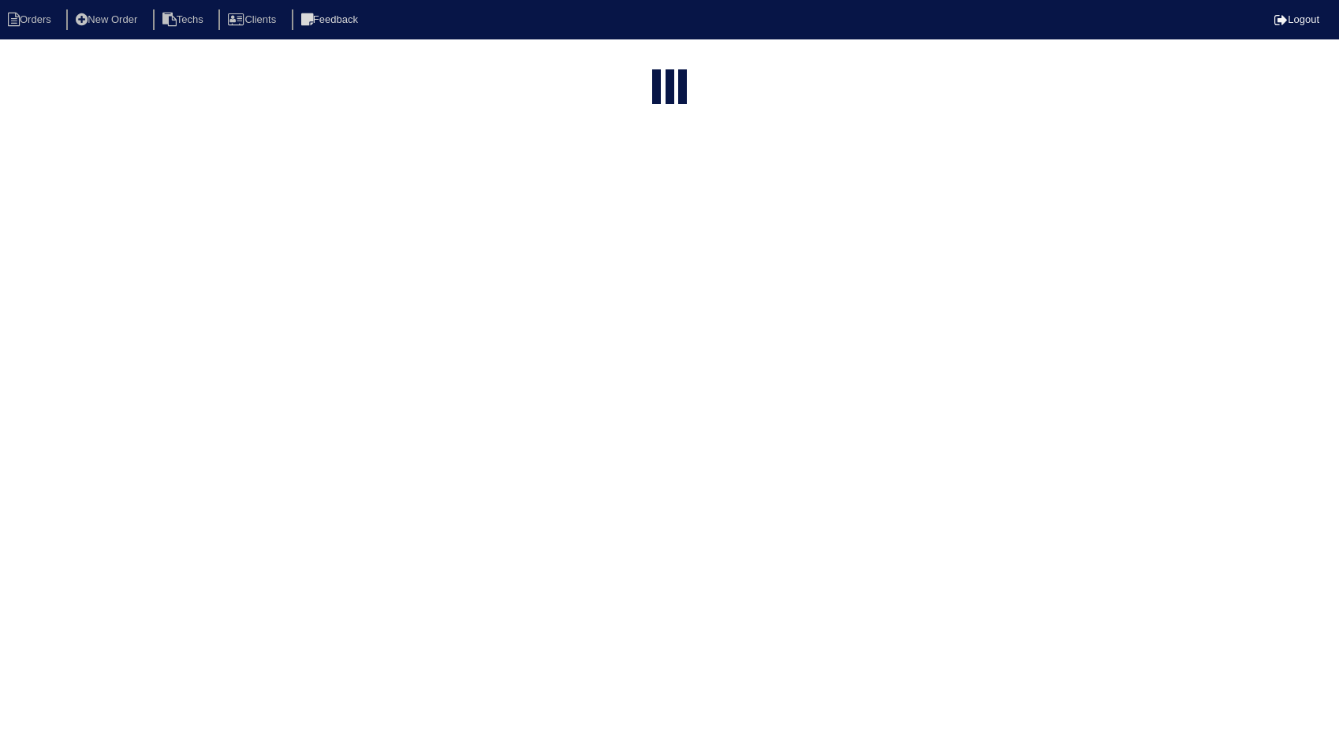
select select "15"
type input "38"
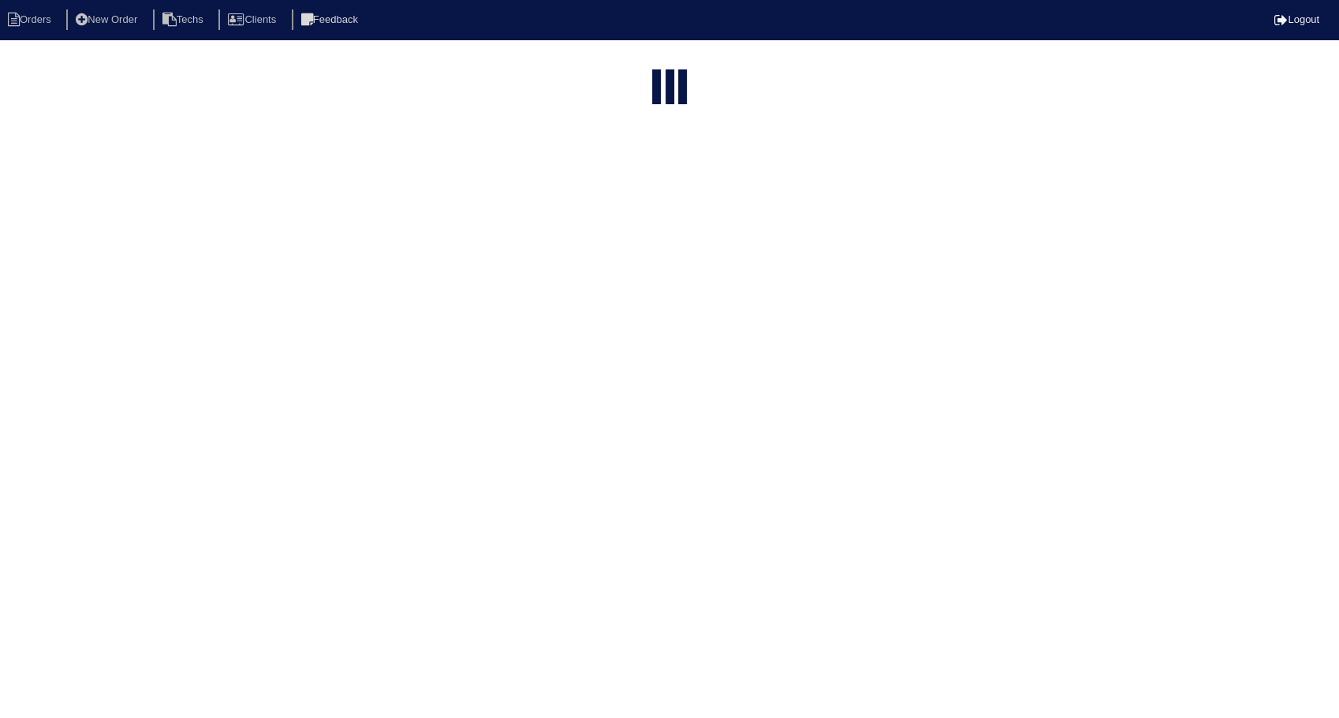
select select "need to invoice"
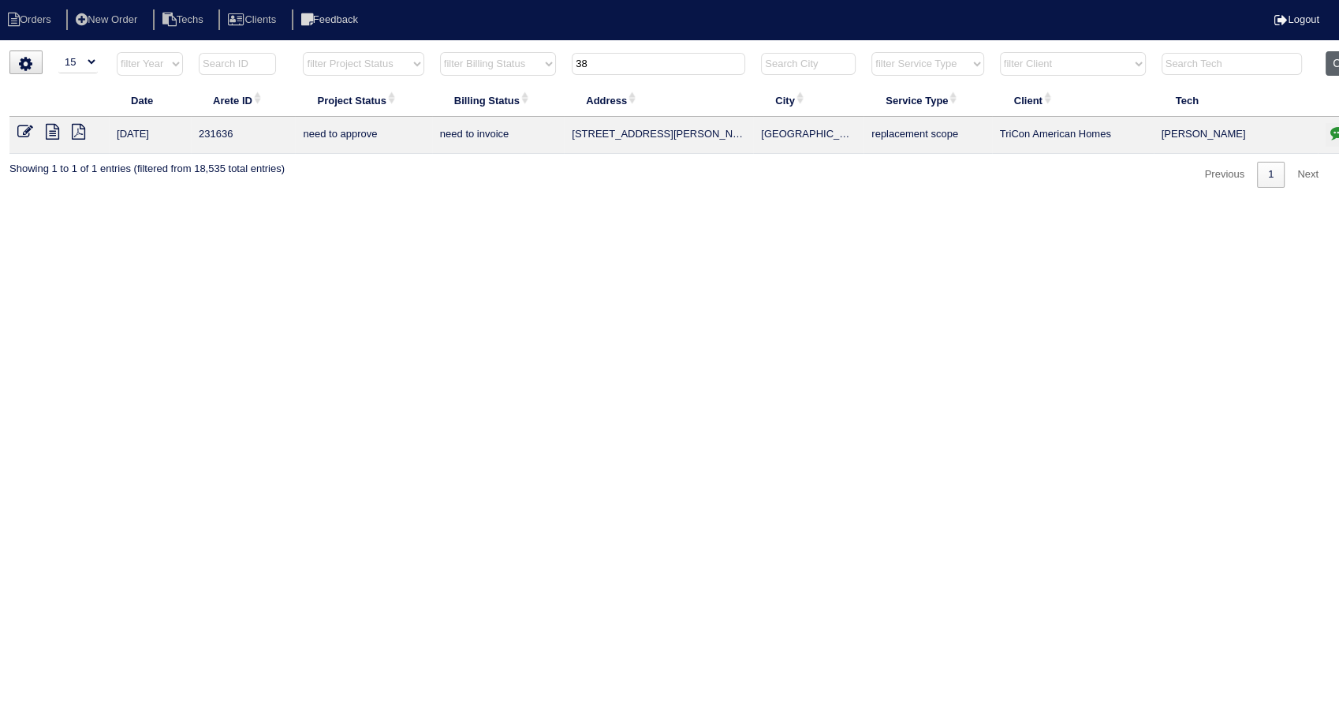
click at [1335, 58] on button "Clear" at bounding box center [1346, 63] width 40 height 24
select select
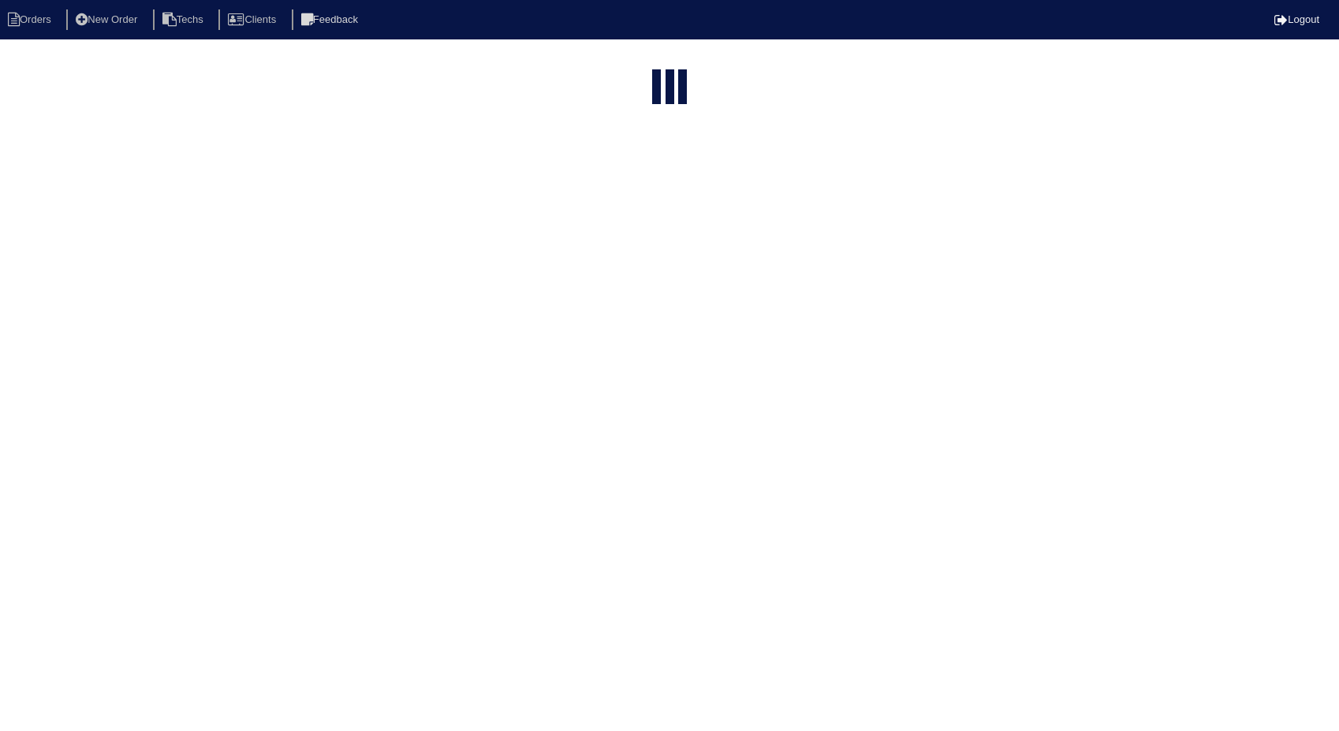
select select "15"
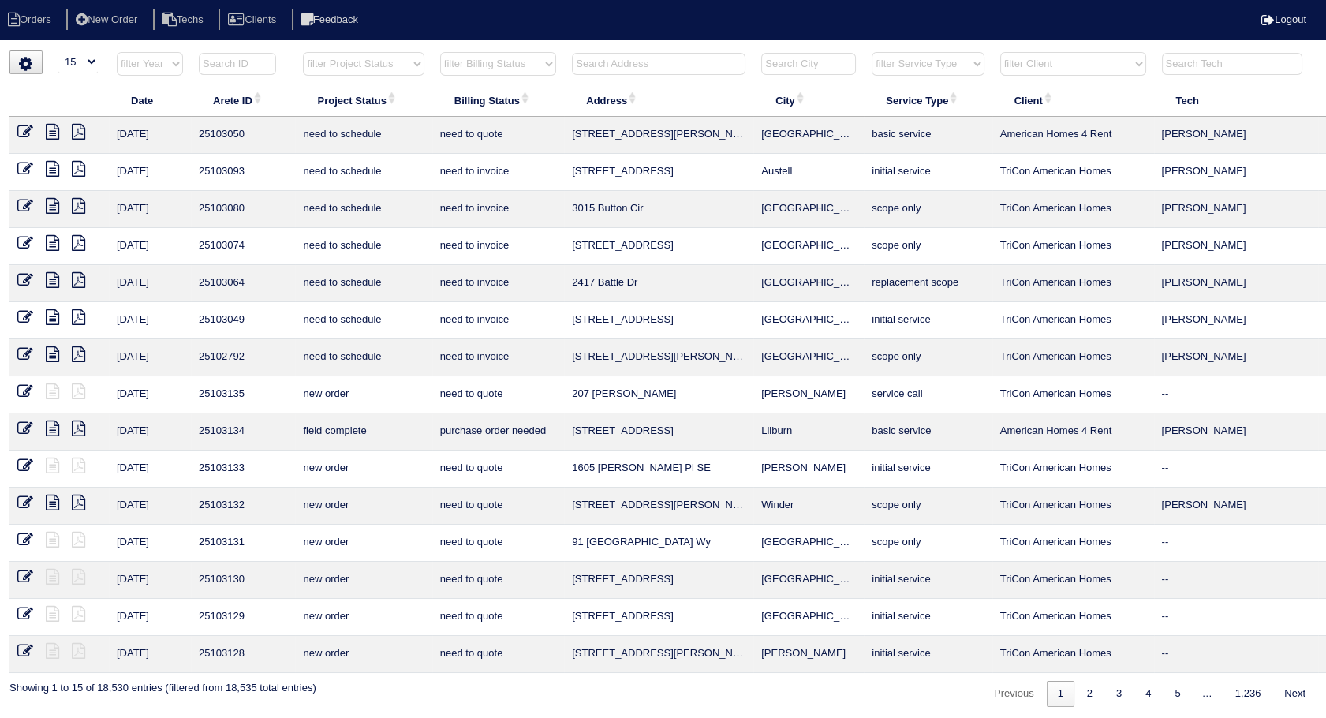
click at [516, 65] on select "filter Billing Status -- Any Billing Status -- need to quote quoted need to inv…" at bounding box center [498, 64] width 116 height 24
click at [440, 52] on select "filter Billing Status -- Any Billing Status -- need to quote quoted need to inv…" at bounding box center [498, 64] width 116 height 24
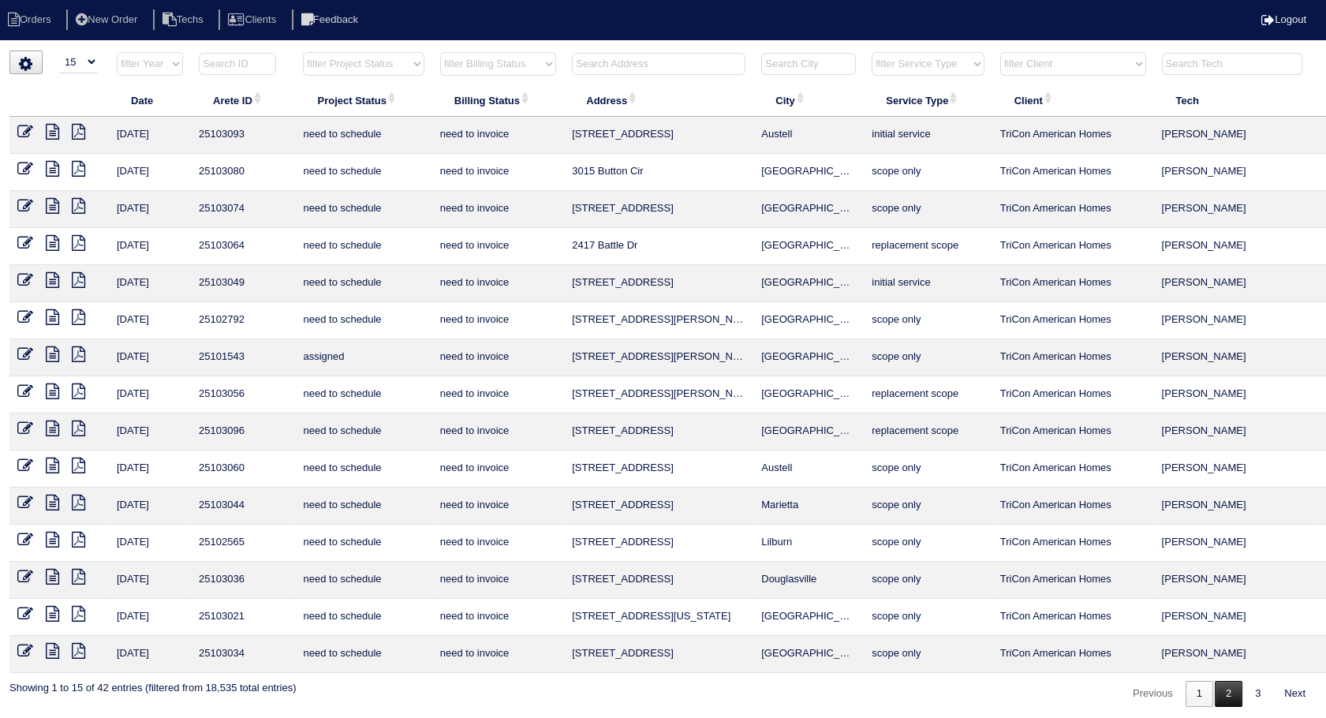
click at [1220, 690] on link "2" at bounding box center [1228, 693] width 28 height 26
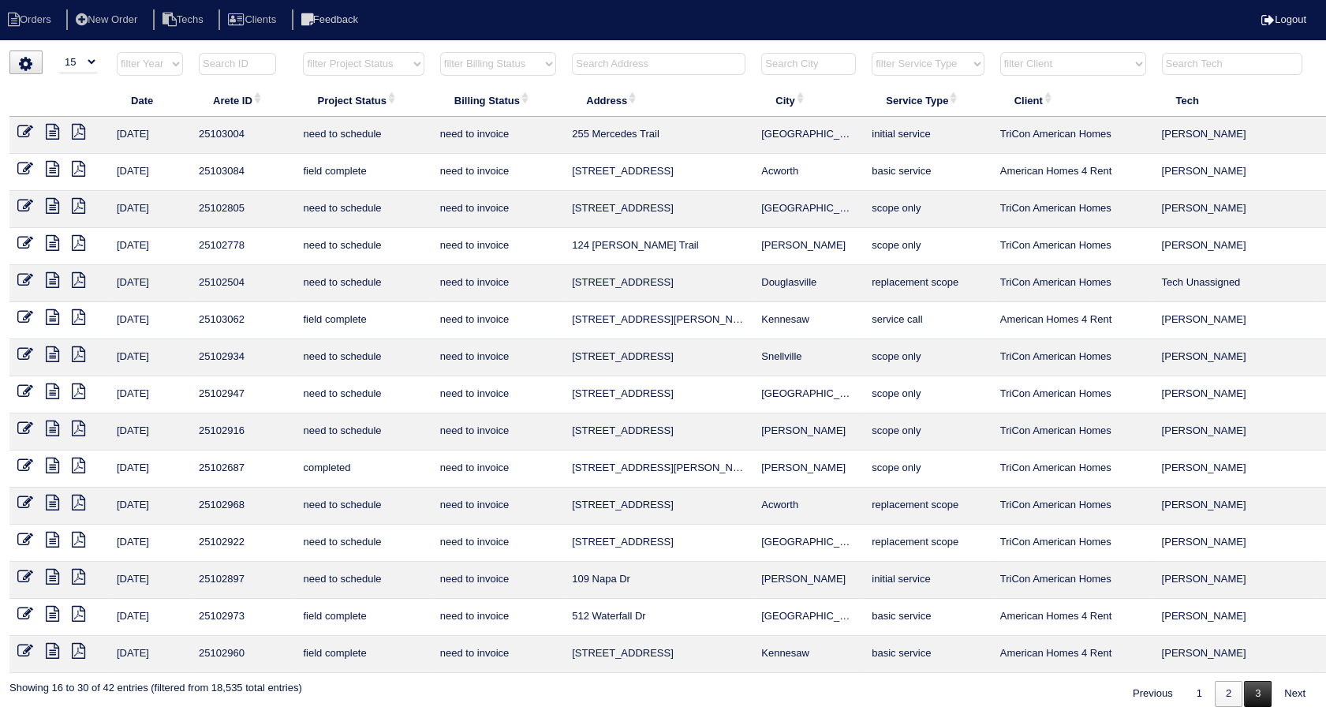
click at [1258, 697] on link "3" at bounding box center [1258, 693] width 28 height 26
select select "need to invoice"
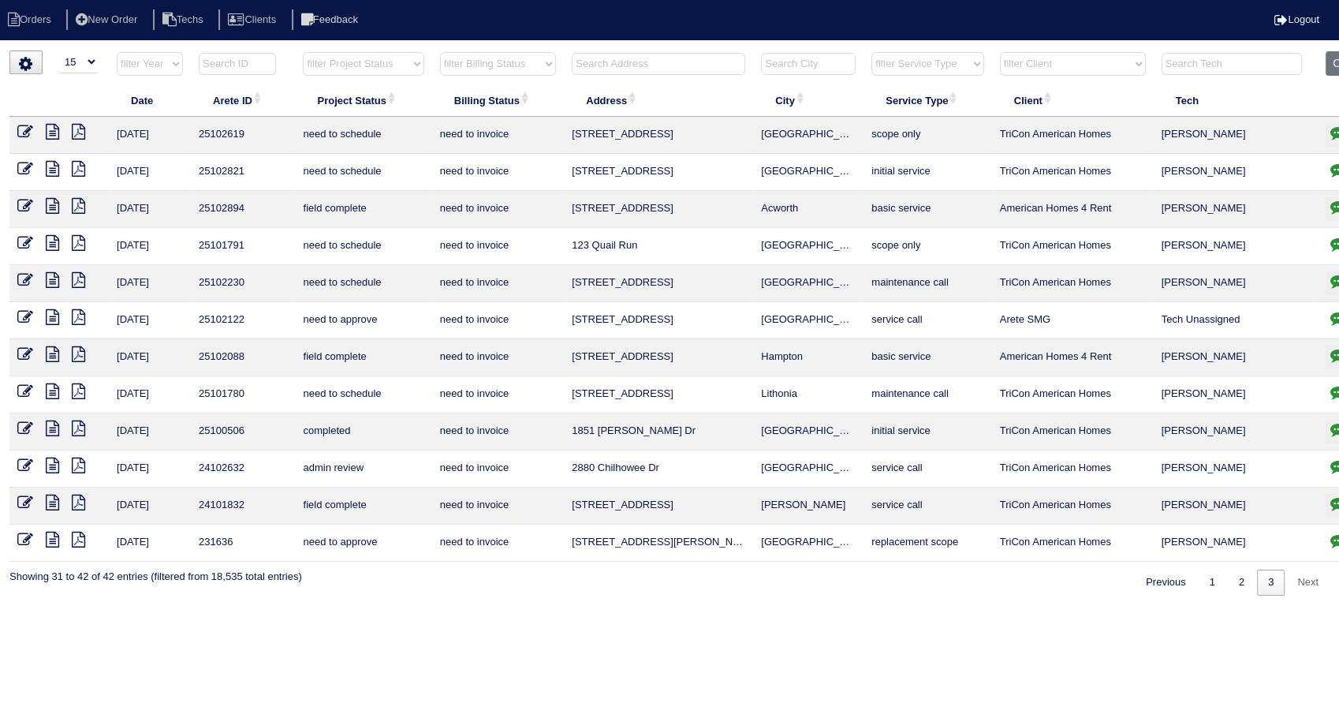
click at [17, 350] on icon at bounding box center [25, 354] width 16 height 16
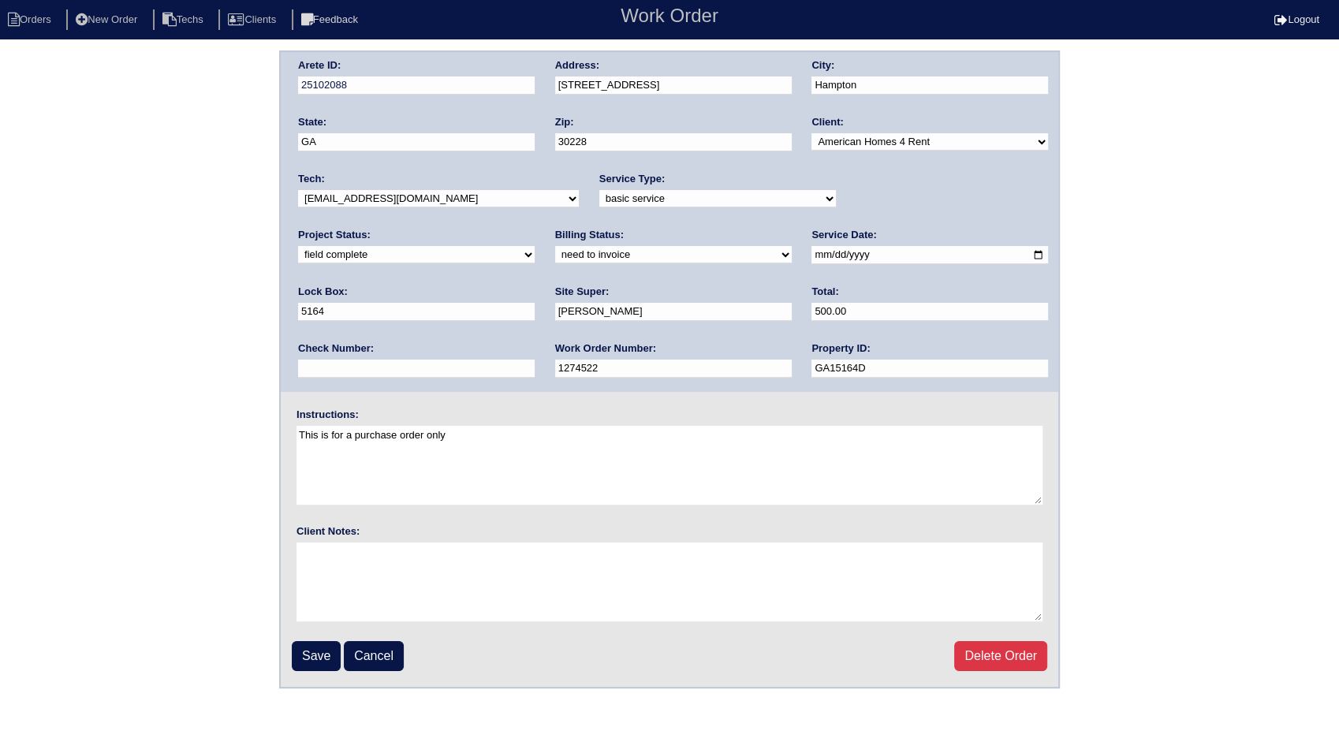
drag, startPoint x: 358, startPoint y: 253, endPoint x: 356, endPoint y: 265, distance: 11.9
click at [555, 253] on select "need to quote quoted need to invoice invoiced paid warranty purchase order need…" at bounding box center [673, 254] width 237 height 17
select select "invoiced"
click at [555, 246] on select "need to quote quoted need to invoice invoiced paid warranty purchase order need…" at bounding box center [673, 254] width 237 height 17
click at [310, 651] on input "Save" at bounding box center [316, 656] width 49 height 30
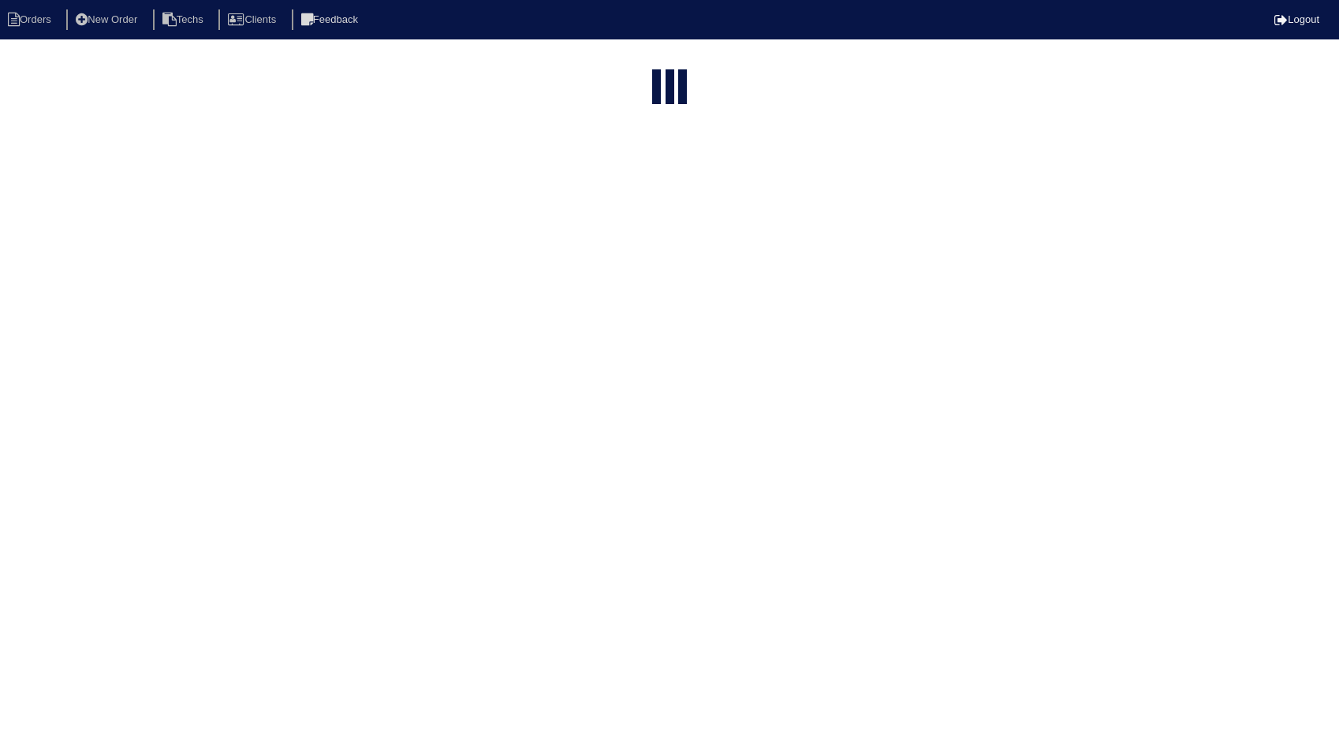
select select "15"
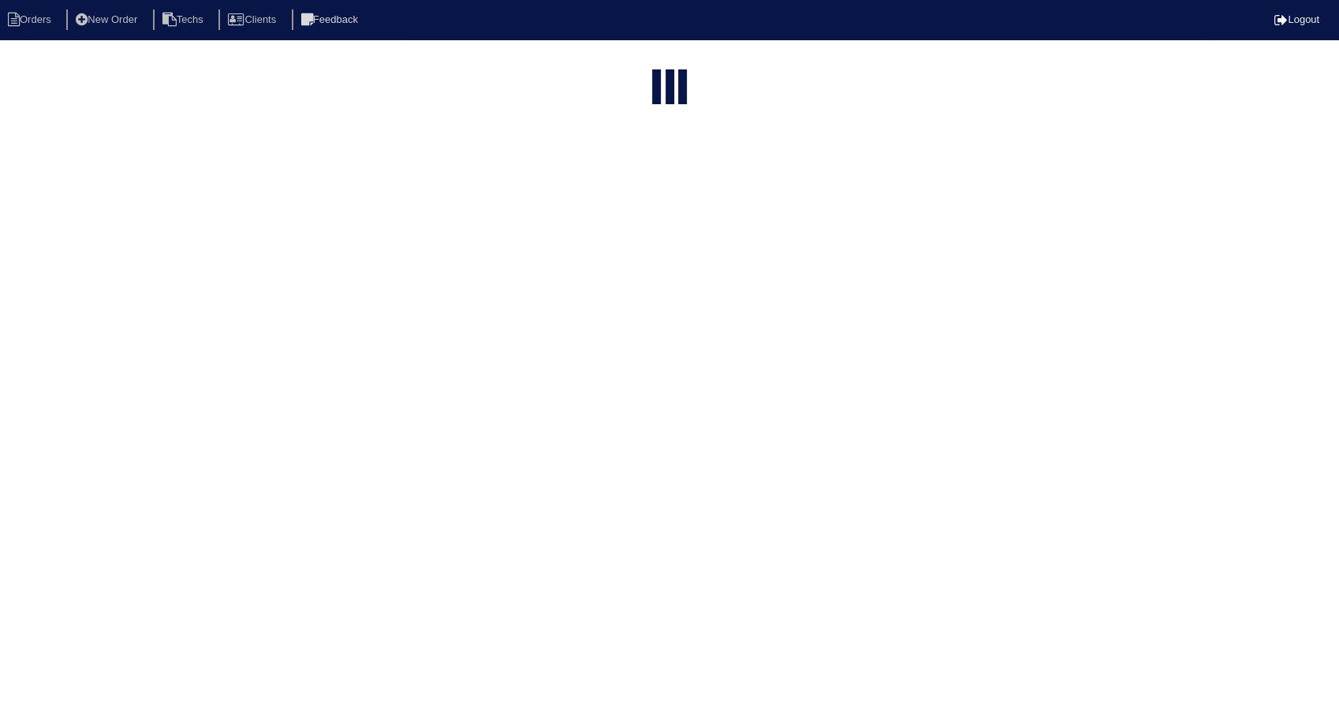
select select "need to invoice"
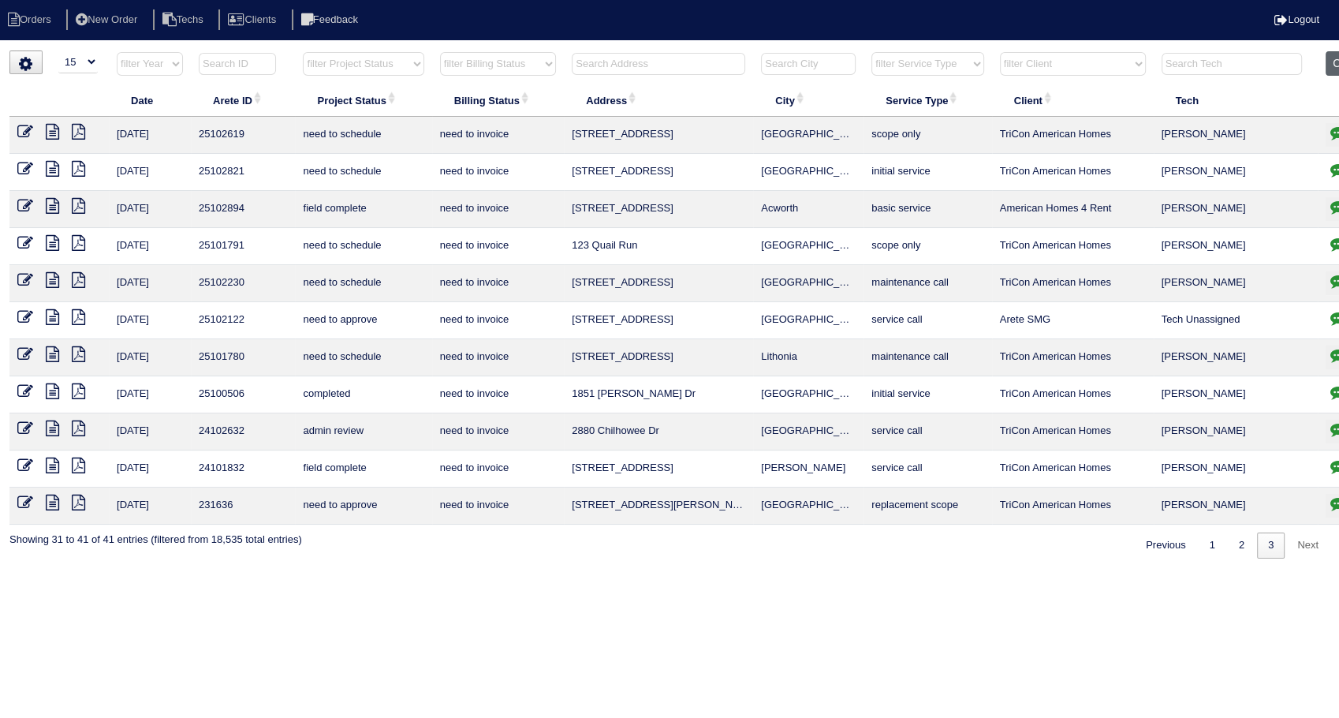
click at [1329, 54] on button "Clear" at bounding box center [1346, 63] width 40 height 24
select select
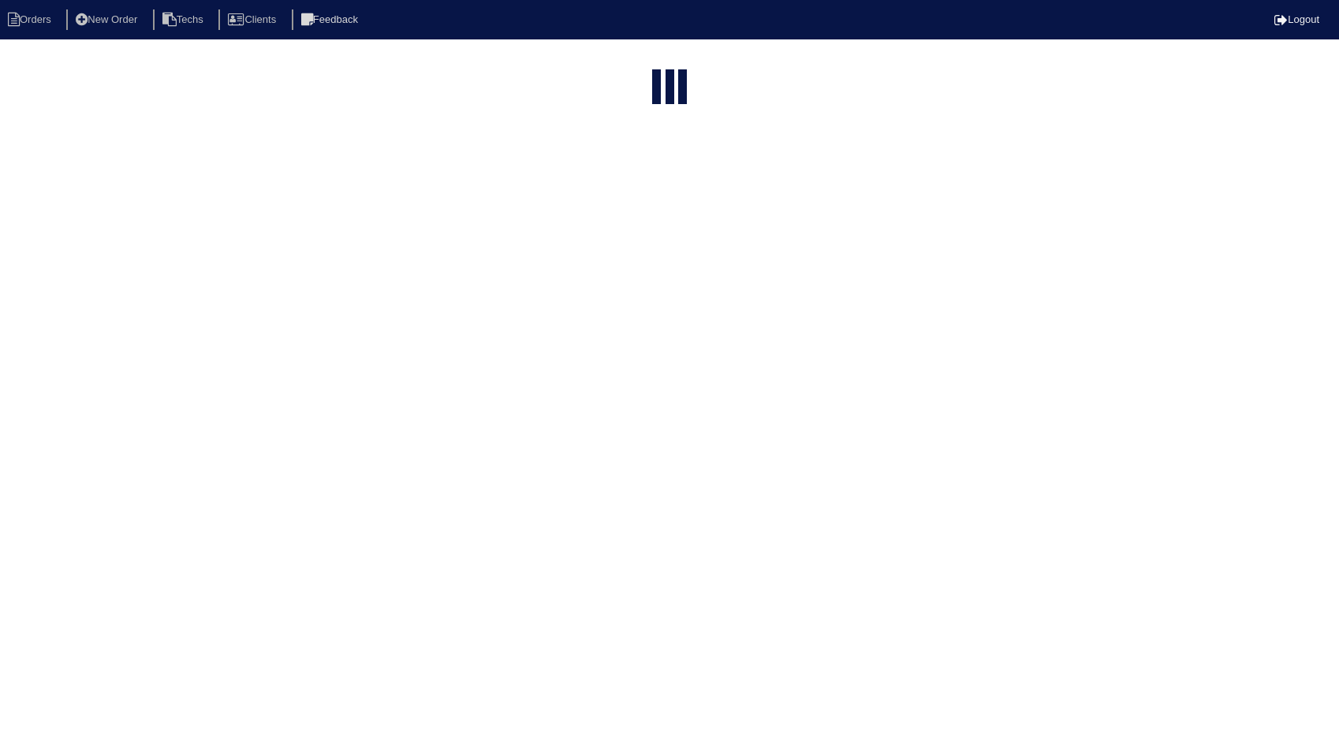
select select "15"
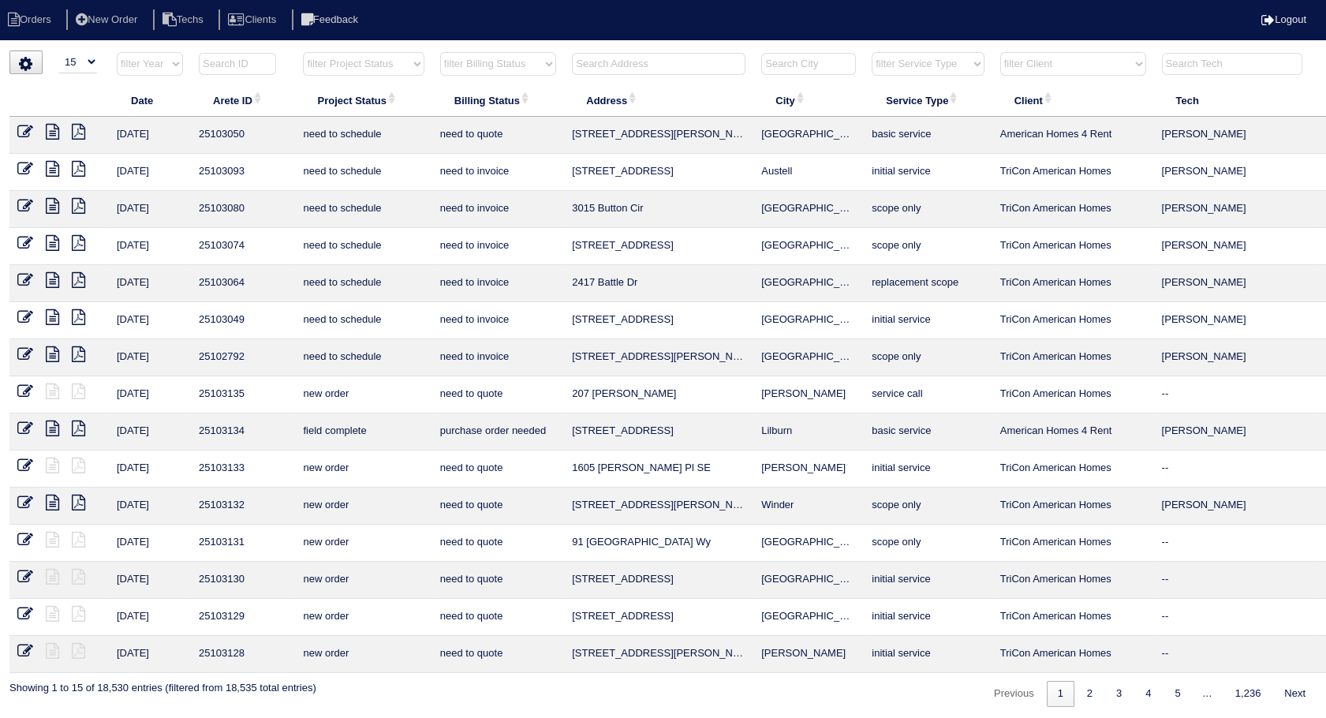
click at [625, 72] on input "text" at bounding box center [658, 64] width 173 height 22
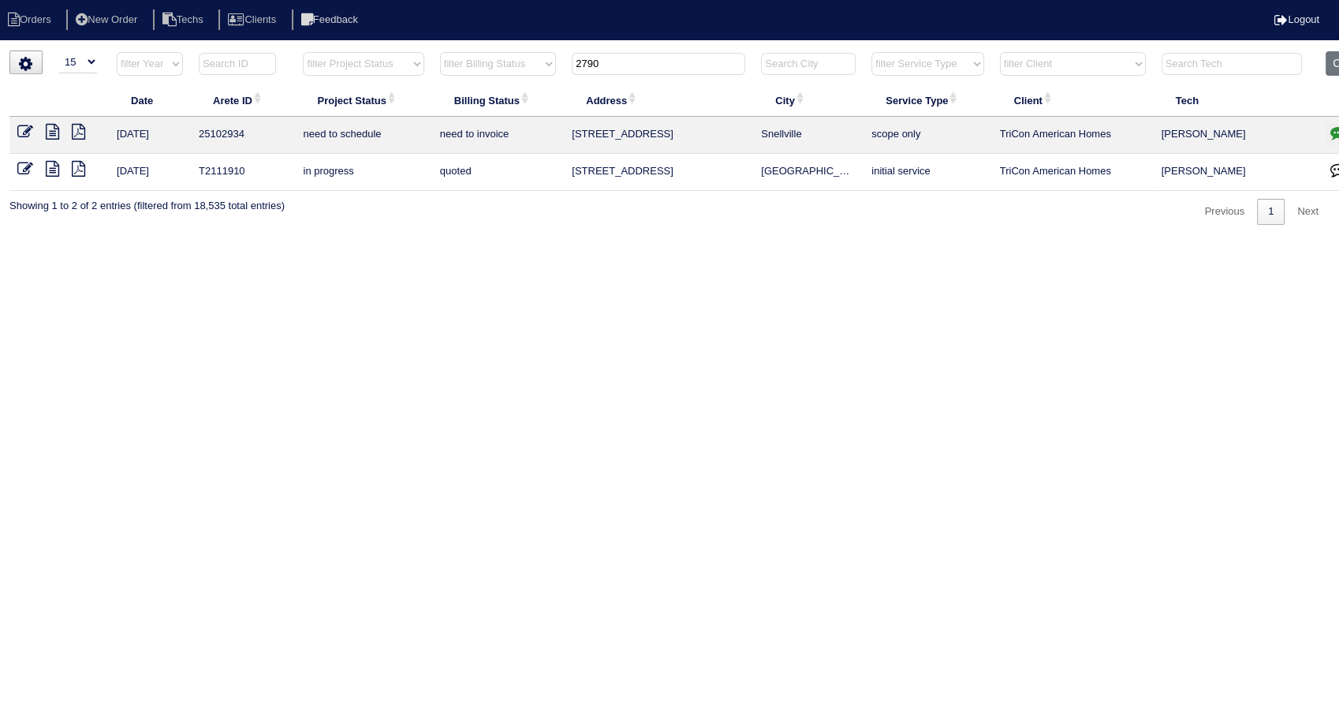
drag, startPoint x: 620, startPoint y: 59, endPoint x: 479, endPoint y: 107, distance: 148.4
click at [475, 103] on table "Date Arete ID Project Status Billing Status Address City Service Type Client Te…" at bounding box center [692, 121] width 1367 height 140
type input "741"
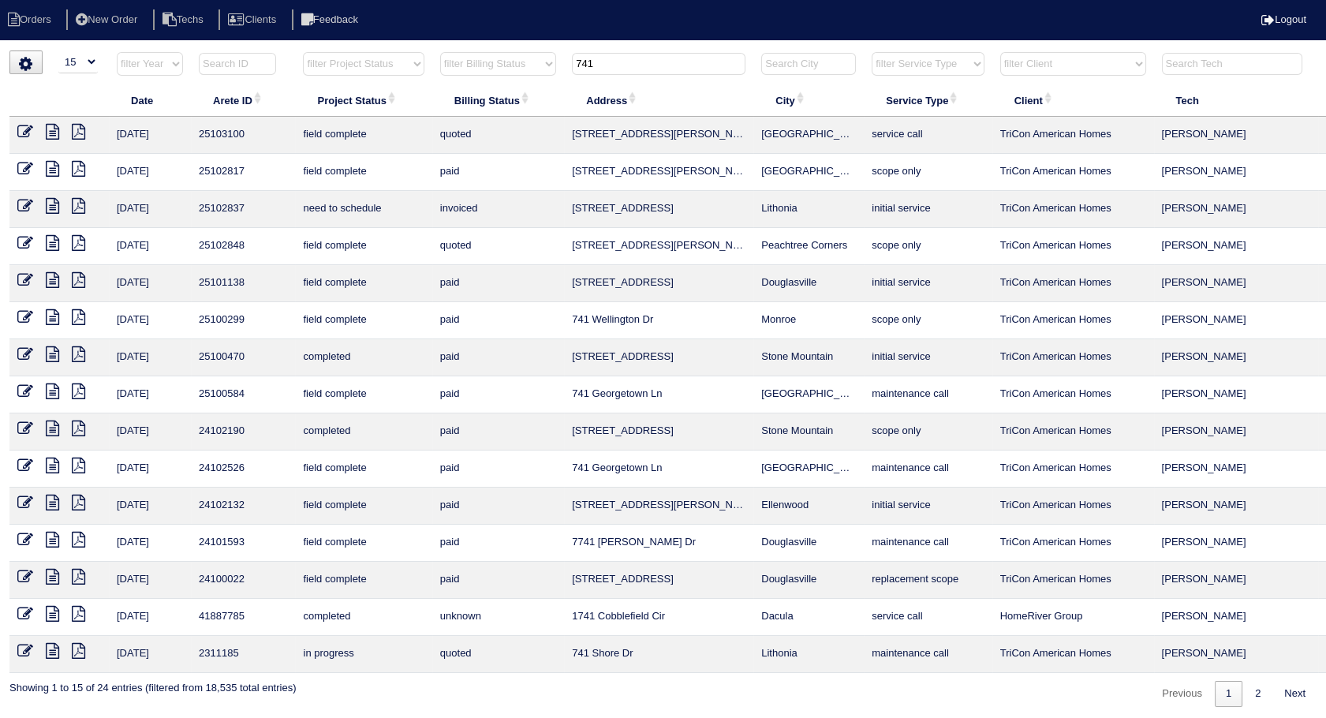
click at [22, 126] on icon at bounding box center [25, 132] width 16 height 16
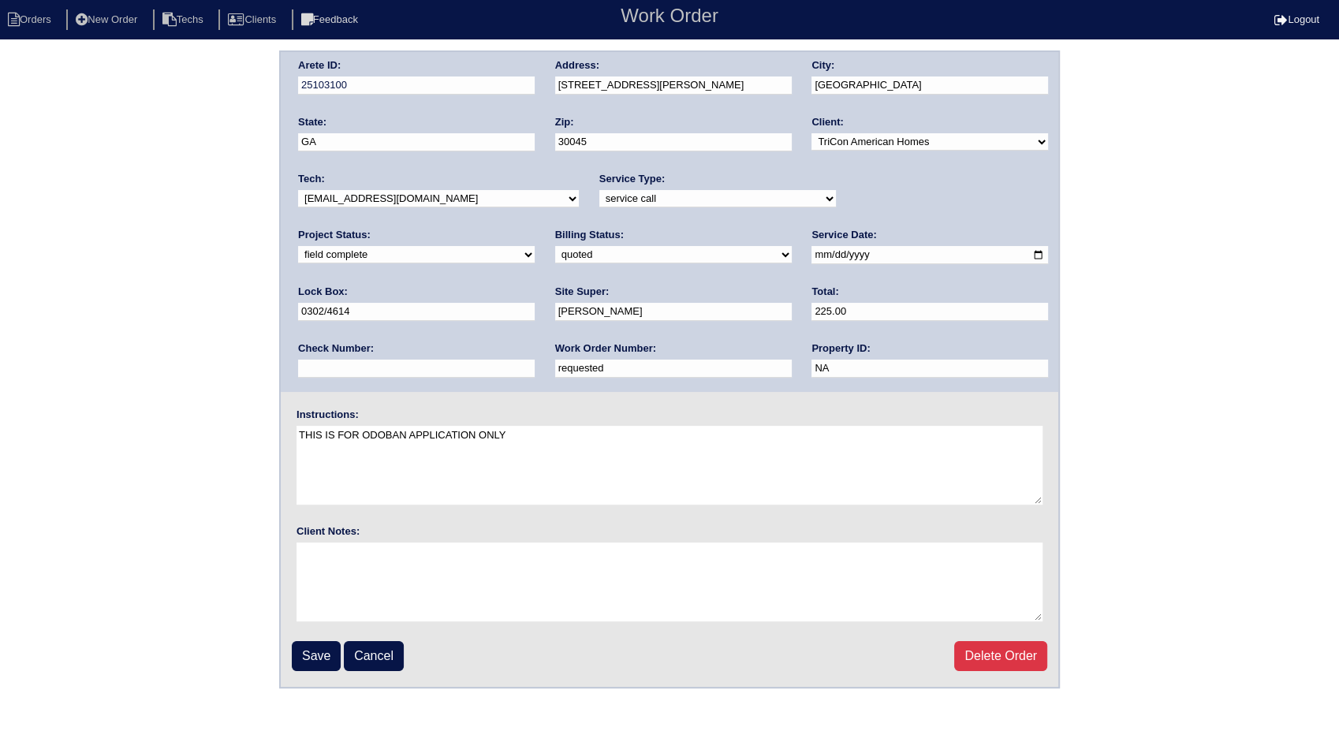
drag, startPoint x: 349, startPoint y: 255, endPoint x: 342, endPoint y: 264, distance: 11.2
click at [555, 255] on select "need to quote quoted need to invoice invoiced paid warranty purchase order need…" at bounding box center [673, 254] width 237 height 17
select select "invoiced"
click at [555, 246] on select "need to quote quoted need to invoice invoiced paid warranty purchase order need…" at bounding box center [673, 254] width 237 height 17
click at [555, 364] on input "requested" at bounding box center [673, 369] width 237 height 18
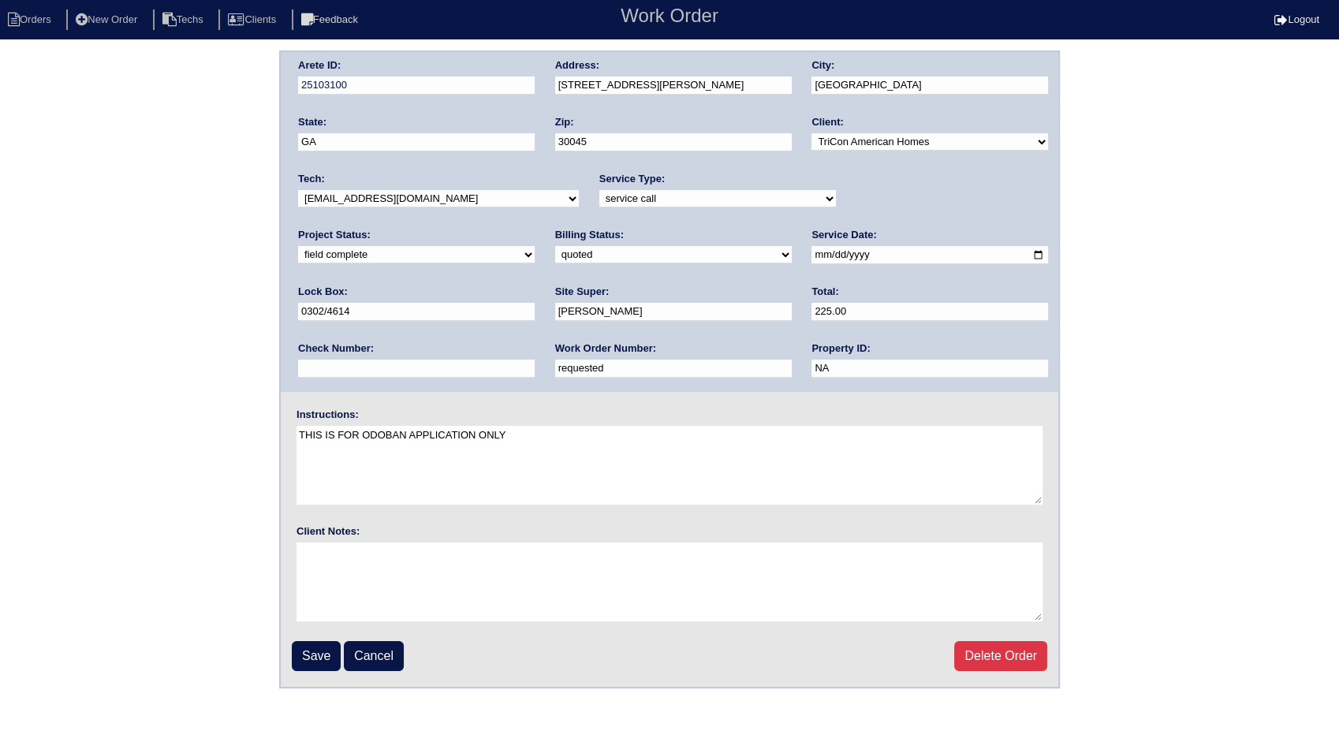
drag, startPoint x: 367, startPoint y: 364, endPoint x: 175, endPoint y: 406, distance: 196.3
click at [175, 406] on div "Arete ID: 25103100 Address: 741 Simon Park Cir City: Lawrenceville State: GA Zi…" at bounding box center [669, 369] width 1339 height 638
type input "537229"
drag, startPoint x: 151, startPoint y: 584, endPoint x: 199, endPoint y: 636, distance: 70.9
click at [151, 584] on div "Arete ID: 25103100 Address: 741 Simon Park Cir City: Lawrenceville State: GA Zi…" at bounding box center [669, 369] width 1339 height 638
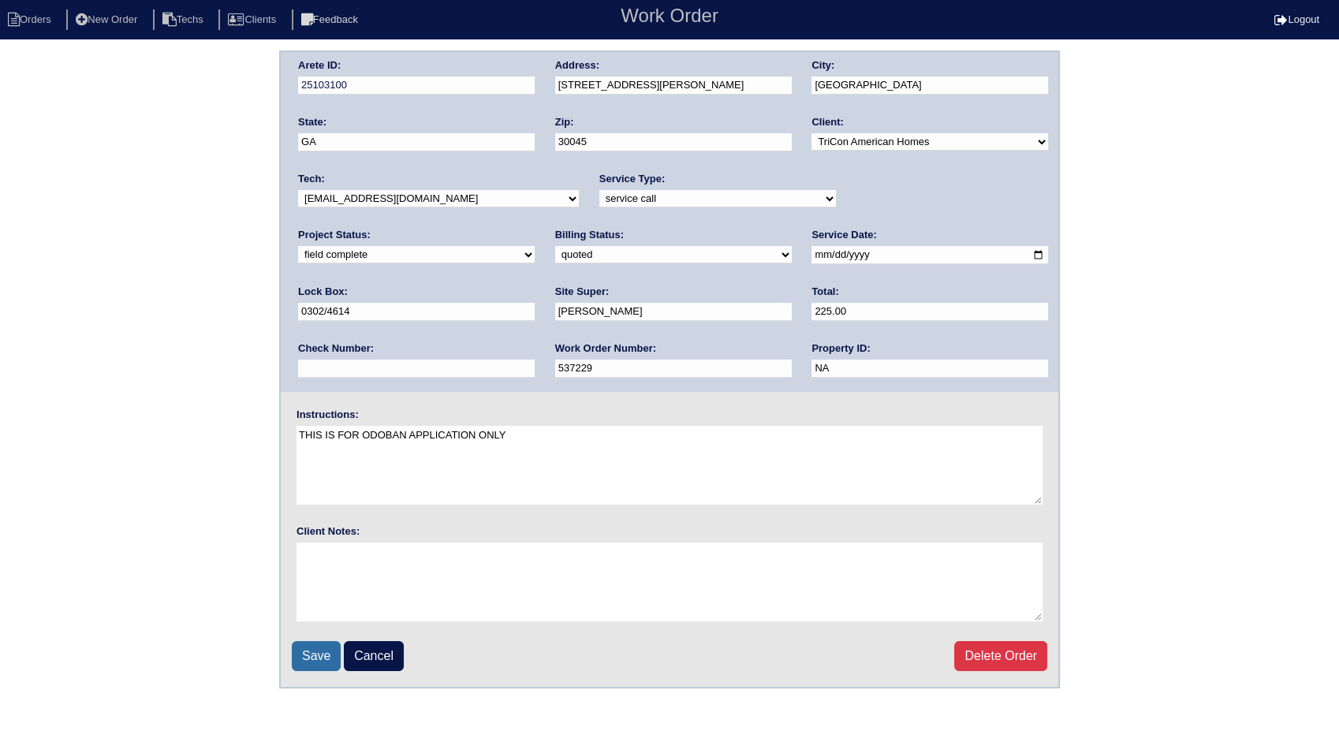
click at [317, 651] on input "Save" at bounding box center [316, 656] width 49 height 30
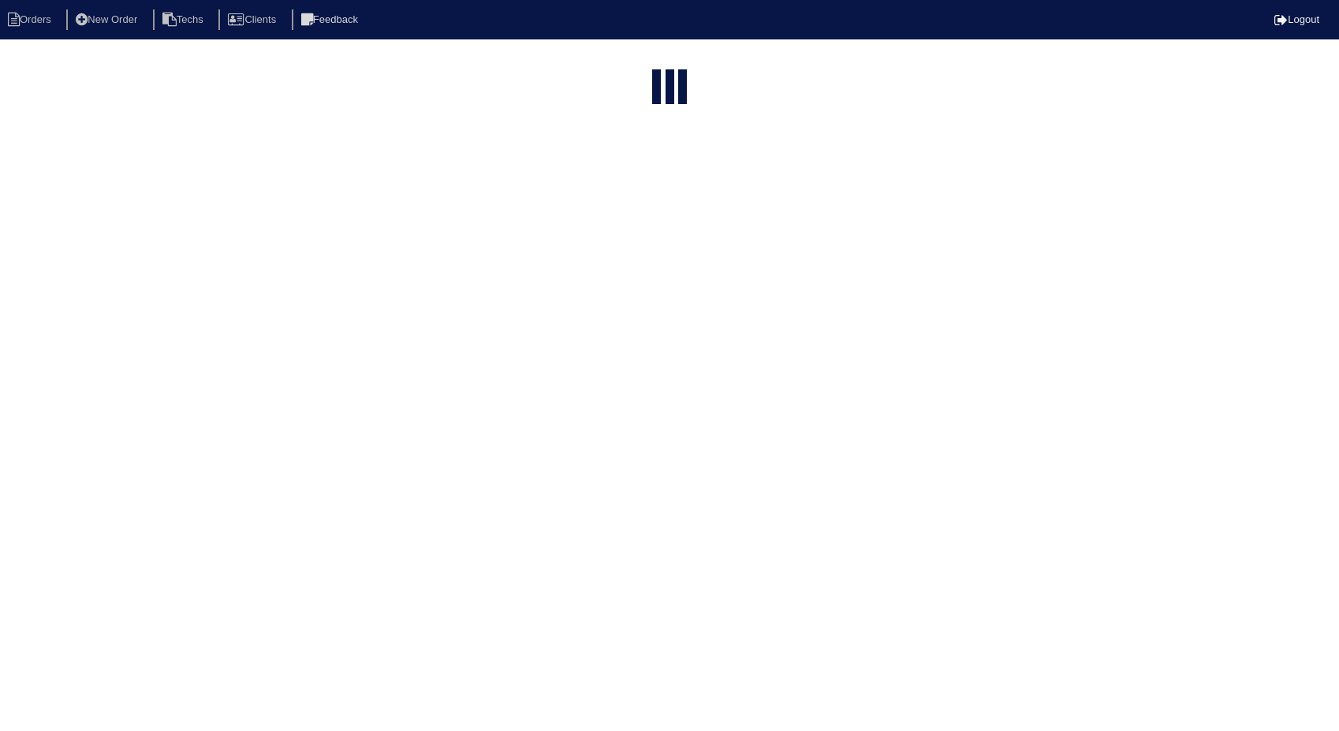
select select "15"
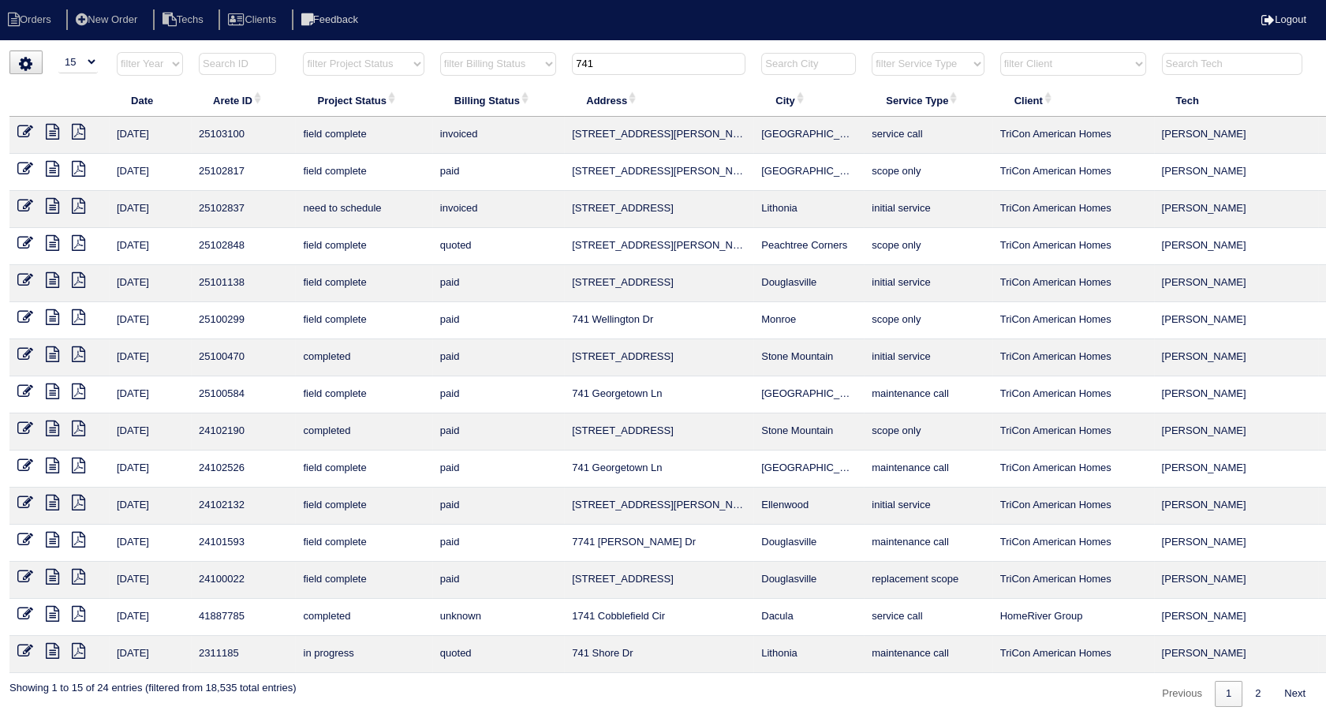
drag, startPoint x: 629, startPoint y: 60, endPoint x: 557, endPoint y: 69, distance: 73.1
click at [557, 69] on tr "filter Year -- Any Year -- 2025 2024 2023 2022 2021 2020 2019 filter Project St…" at bounding box center [692, 67] width 1367 height 32
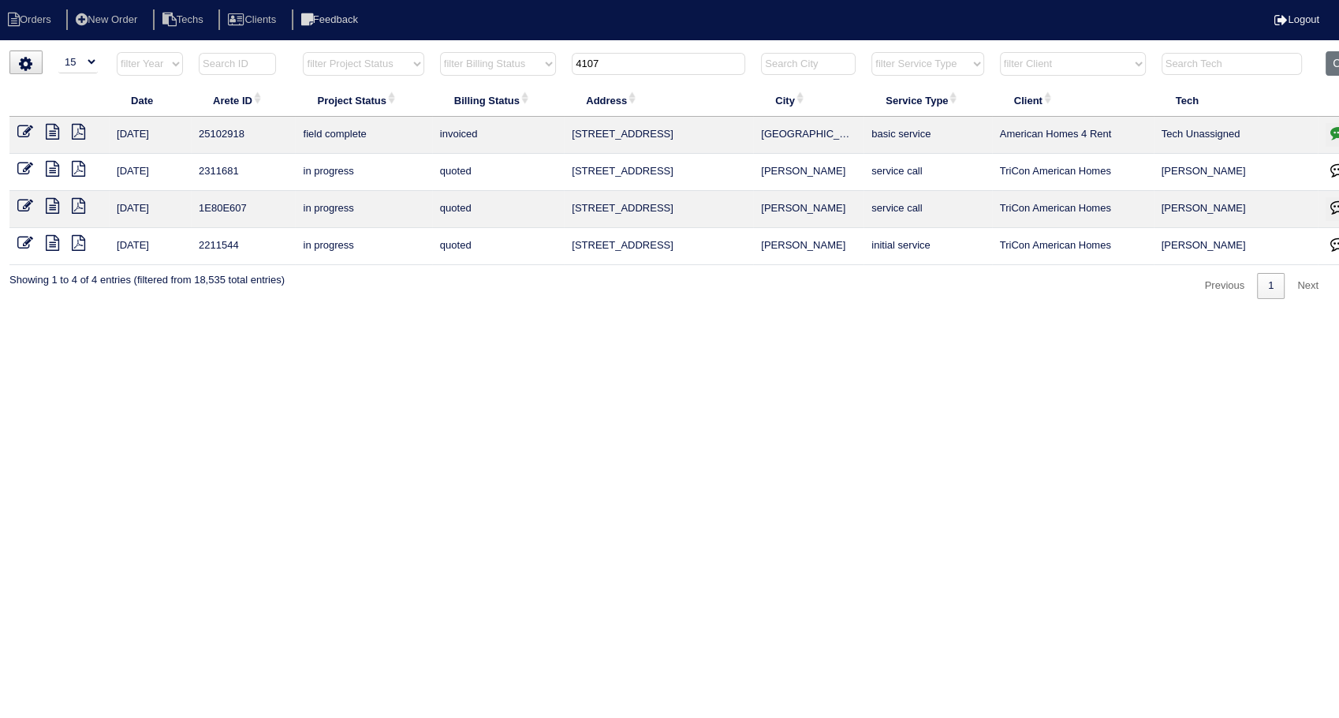
drag, startPoint x: 613, startPoint y: 58, endPoint x: 545, endPoint y: 76, distance: 70.4
click at [545, 76] on tr "filter Year -- Any Year -- 2025 2024 2023 2022 2021 2020 2019 filter Project St…" at bounding box center [692, 67] width 1367 height 32
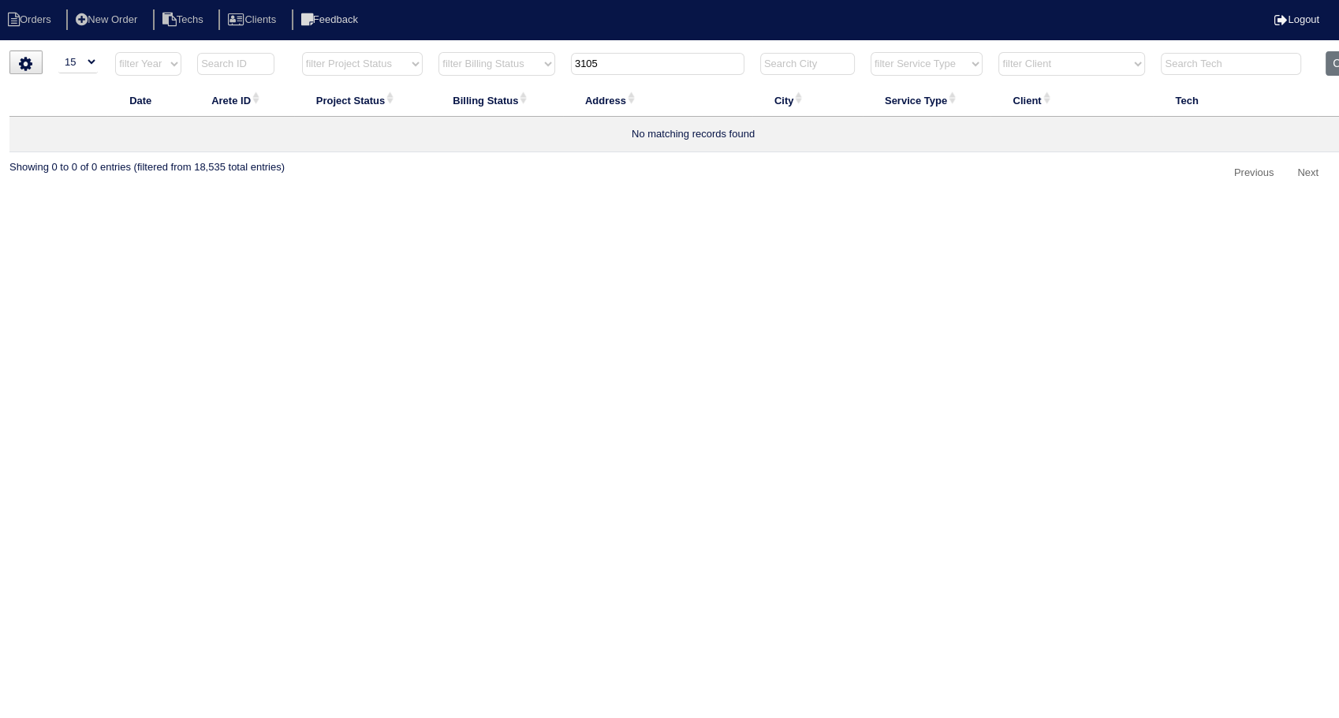
drag, startPoint x: 613, startPoint y: 66, endPoint x: 511, endPoint y: 73, distance: 102.0
click at [511, 73] on tr "filter Year -- Any Year -- 2025 2024 2023 2022 2021 2020 2019 filter Project St…" at bounding box center [692, 67] width 1367 height 32
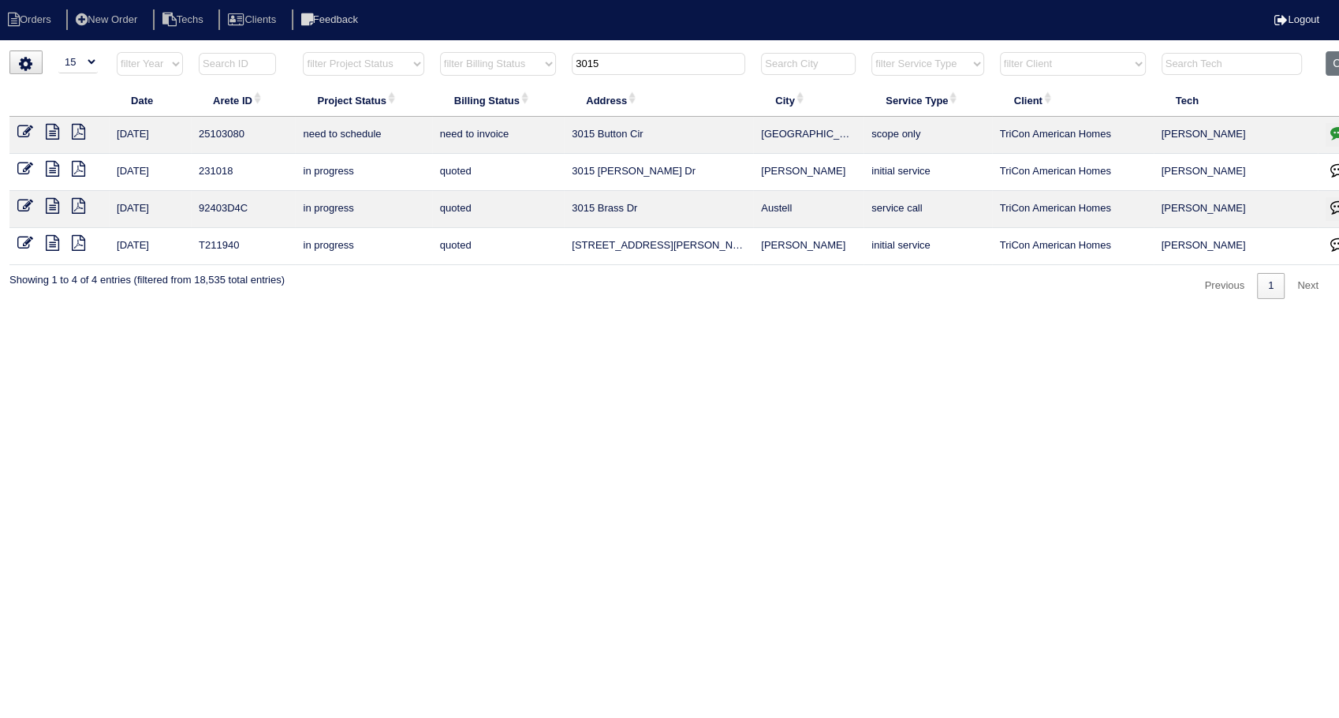
drag, startPoint x: 611, startPoint y: 65, endPoint x: 483, endPoint y: 85, distance: 129.3
click at [483, 85] on table "Date Arete ID Project Status Billing Status Address City Service Type Client Te…" at bounding box center [692, 158] width 1367 height 214
type input "3015"
drag, startPoint x: 1333, startPoint y: 58, endPoint x: 1134, endPoint y: 22, distance: 202.8
click at [1333, 58] on button "Clear" at bounding box center [1346, 63] width 40 height 24
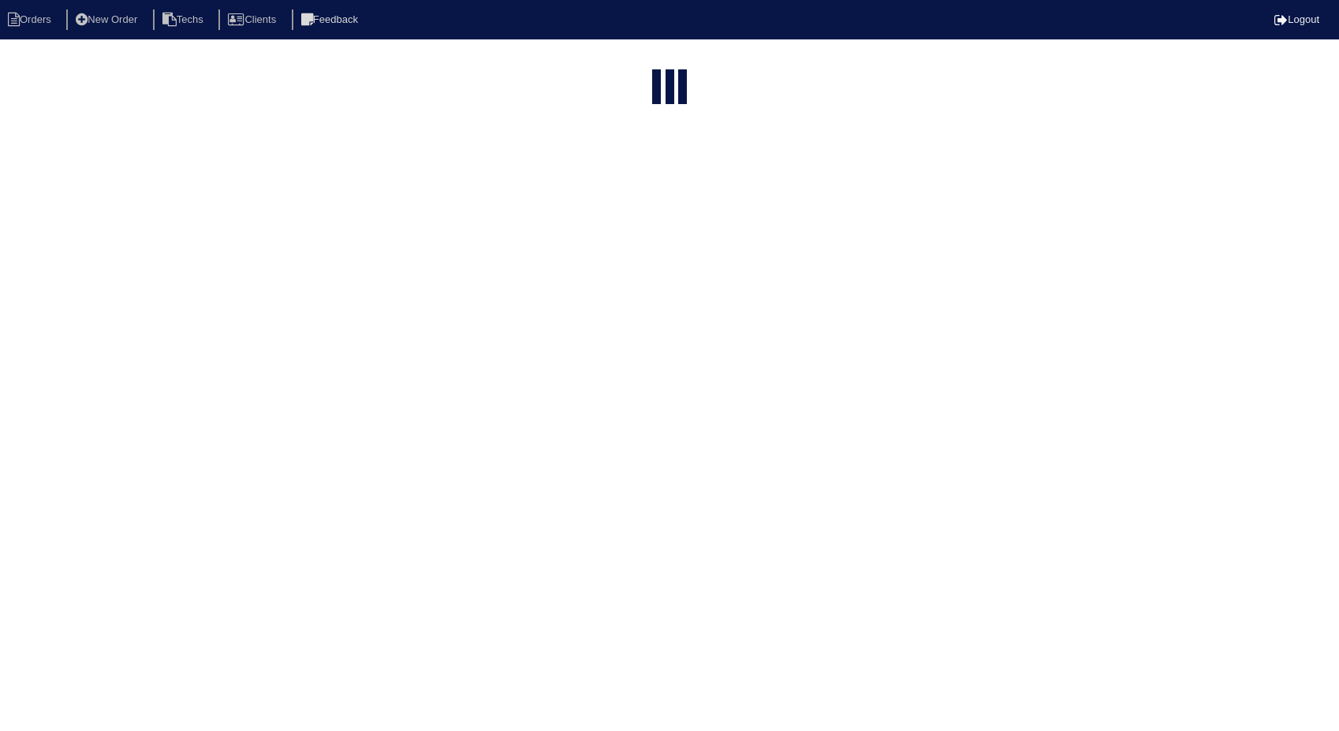
select select "15"
